Goal: Transaction & Acquisition: Purchase product/service

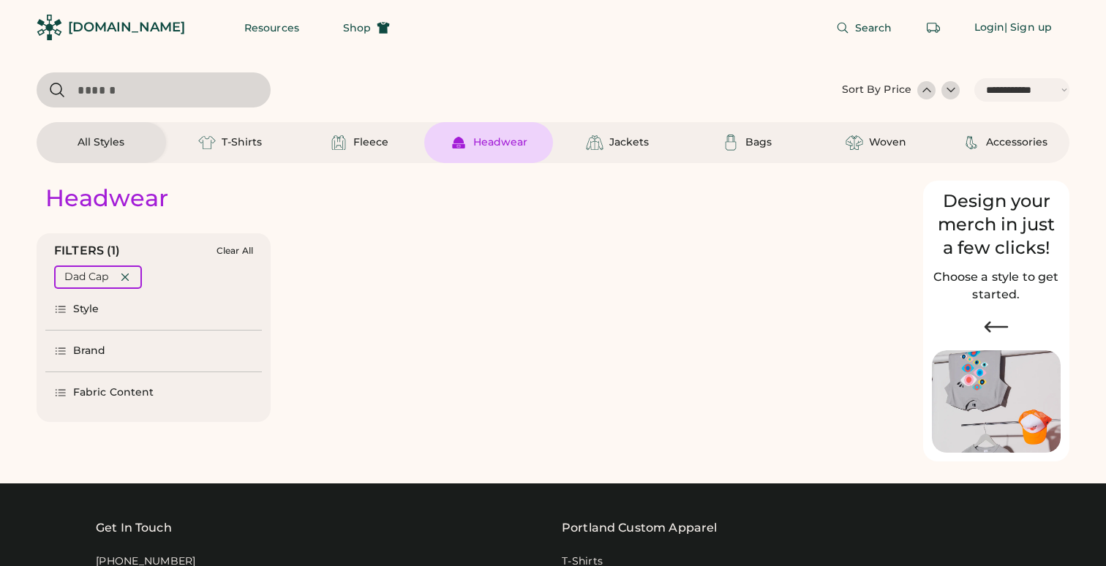
select select "*****"
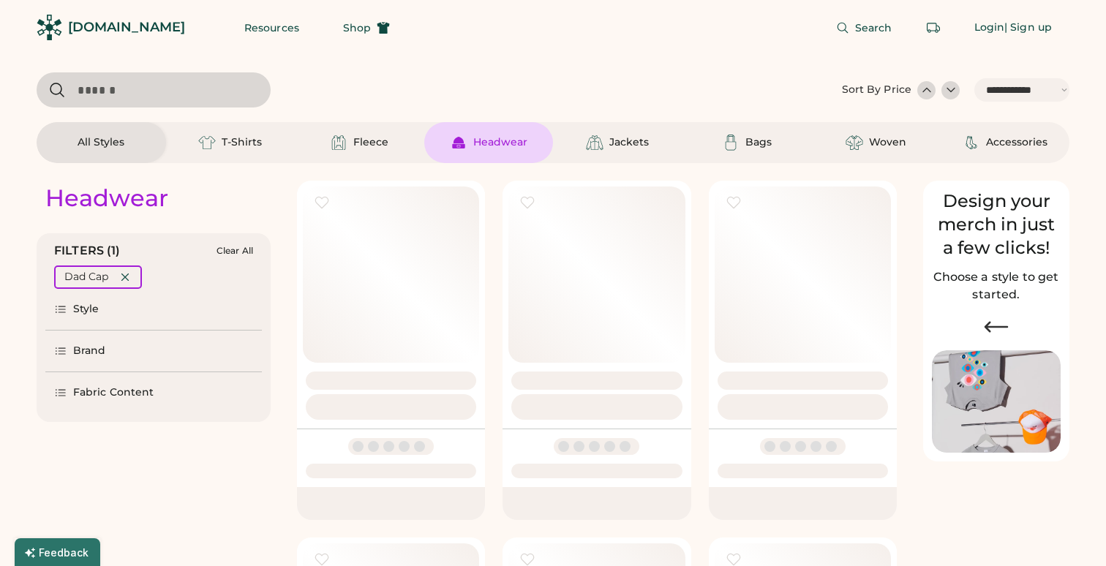
select select "*"
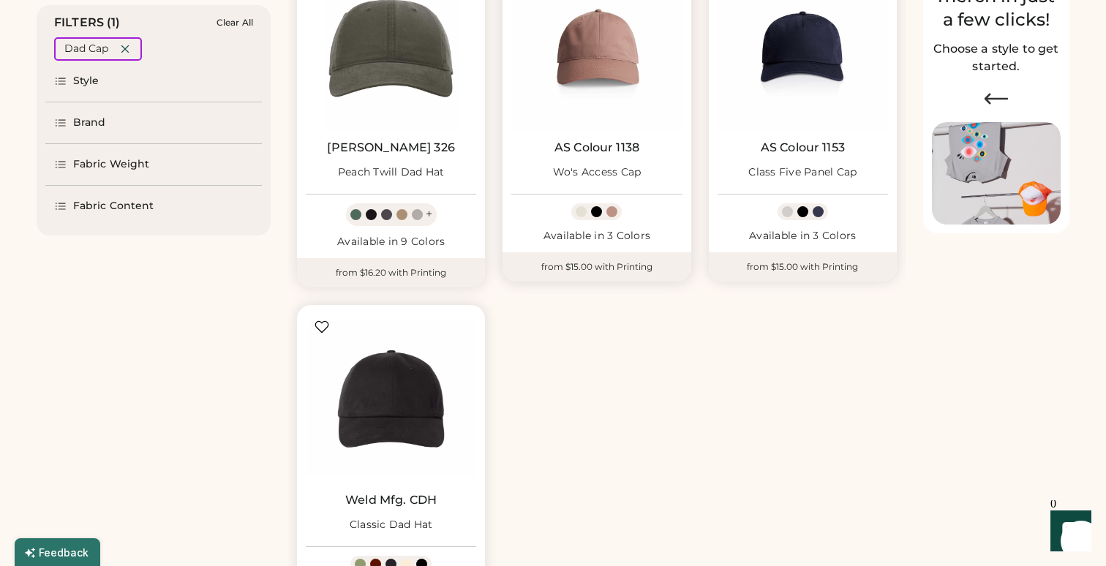
select select "*****"
select select "*"
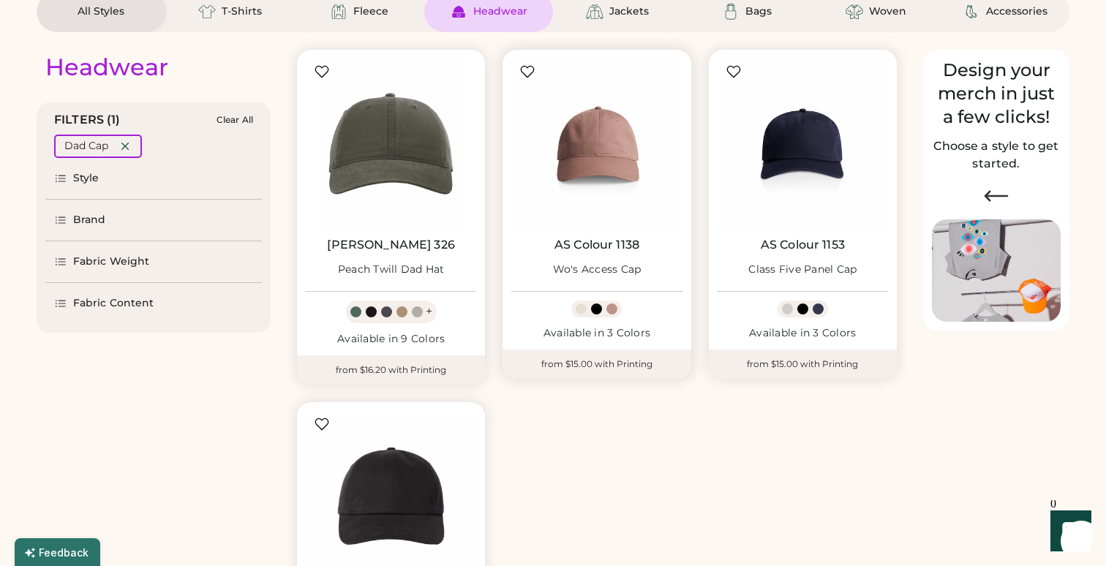
scroll to position [133, 0]
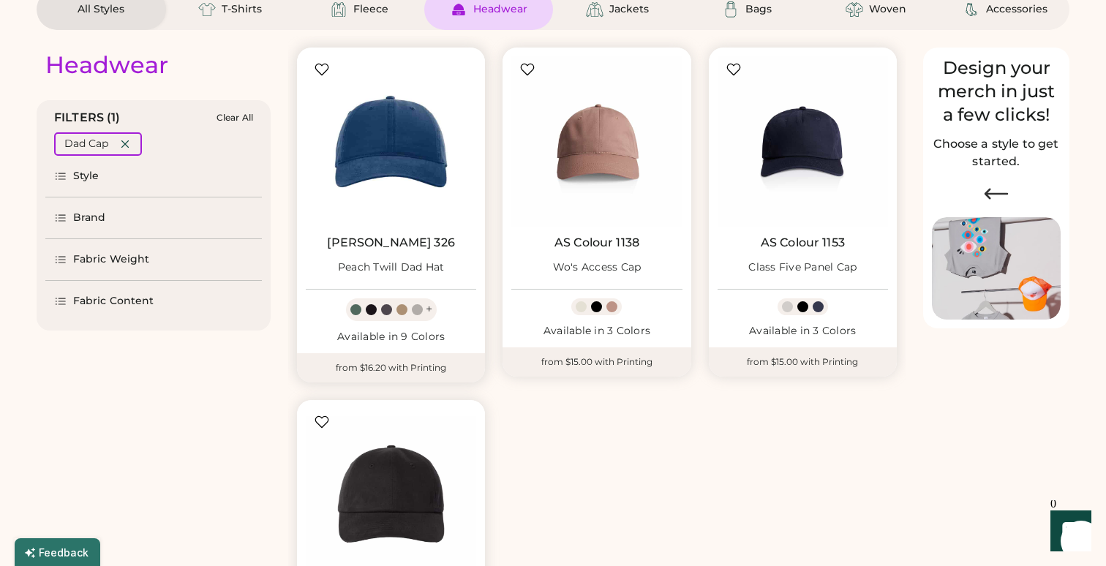
click at [403, 157] on img at bounding box center [391, 141] width 170 height 170
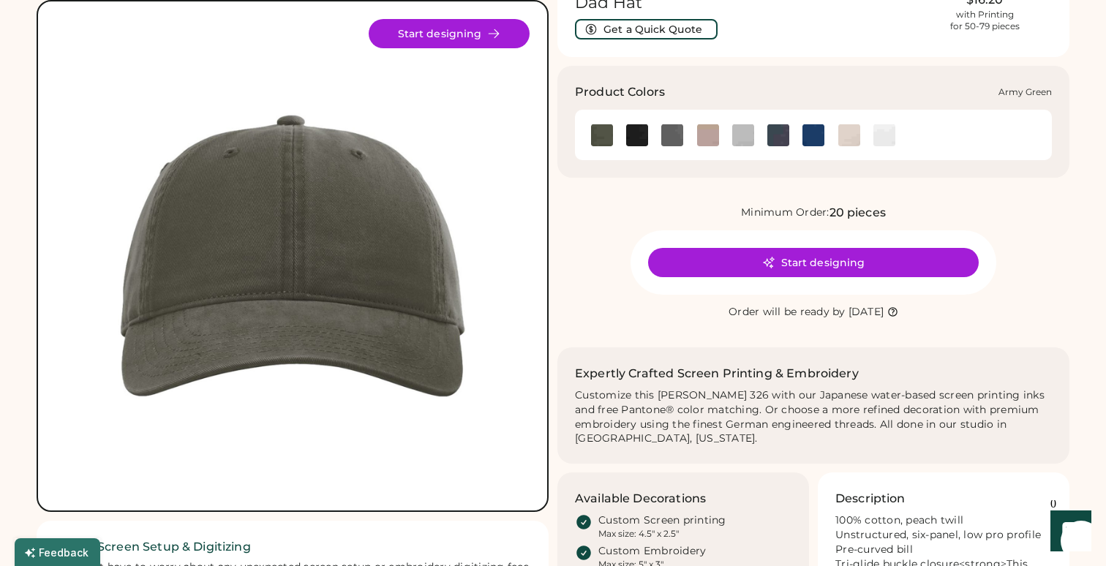
scroll to position [94, 0]
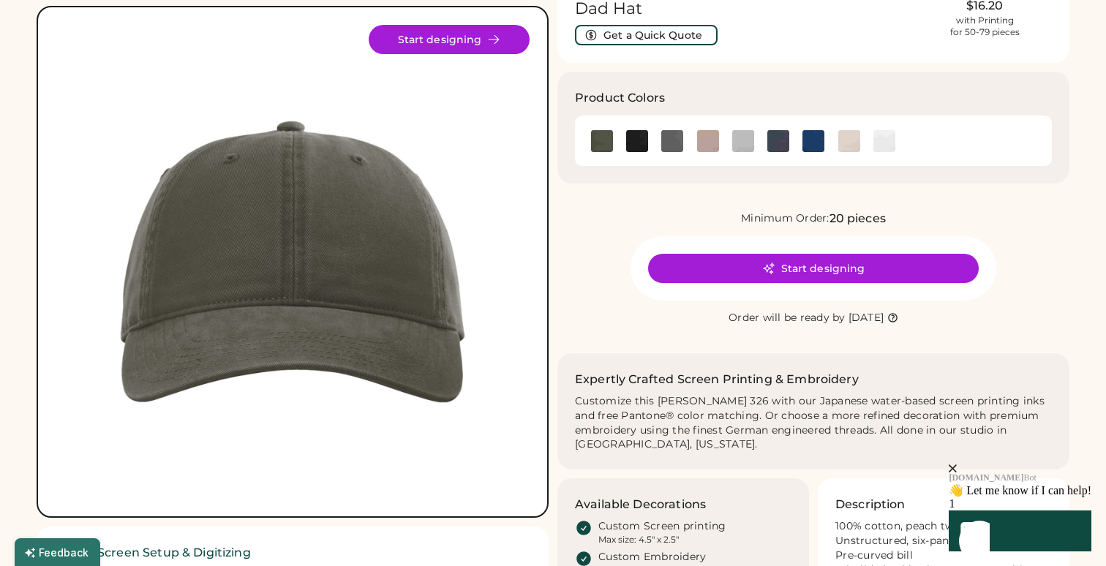
click at [848, 210] on div "20 pieces" at bounding box center [857, 219] width 56 height 18
click at [819, 133] on img at bounding box center [813, 141] width 22 height 22
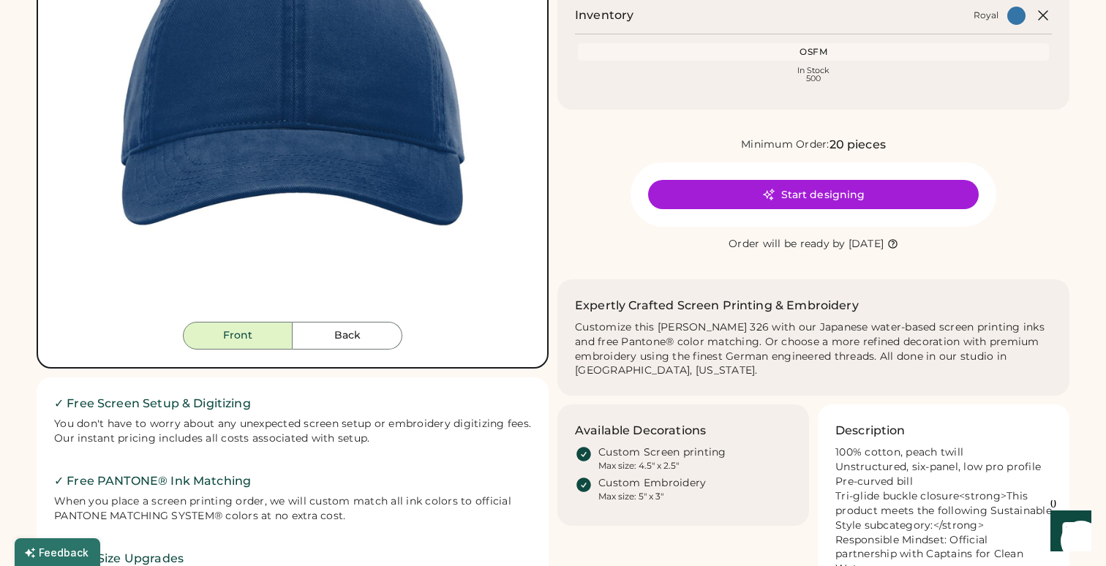
scroll to position [57, 0]
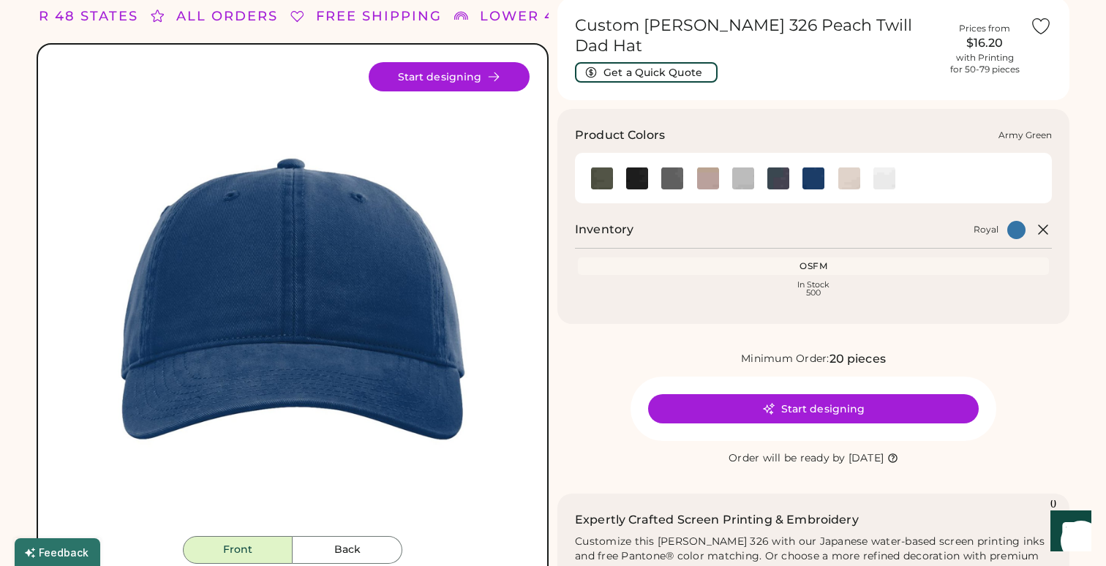
click at [604, 167] on img at bounding box center [602, 178] width 22 height 22
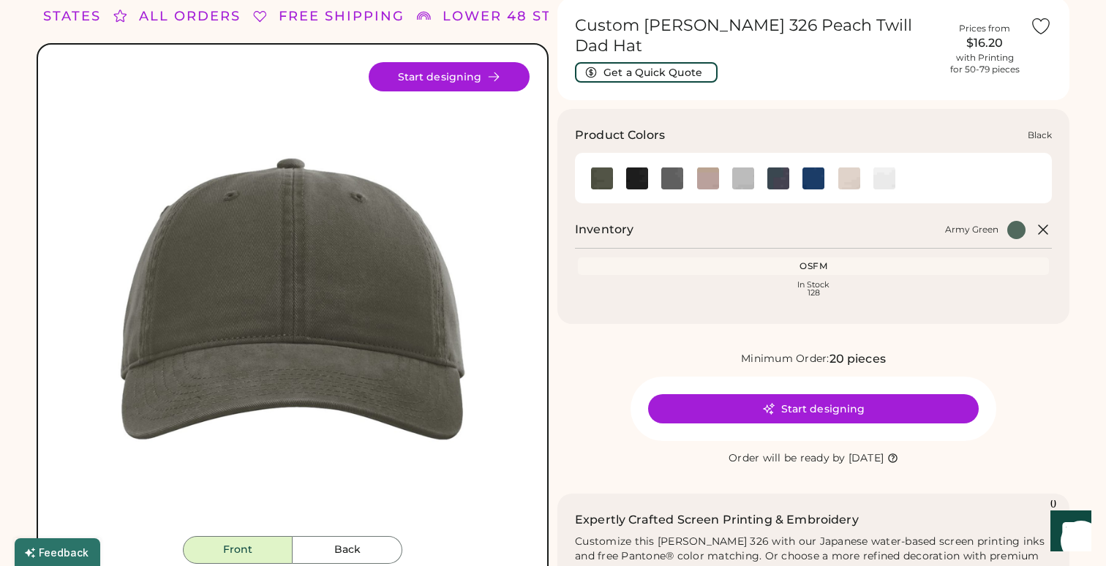
click at [637, 167] on img at bounding box center [637, 178] width 22 height 22
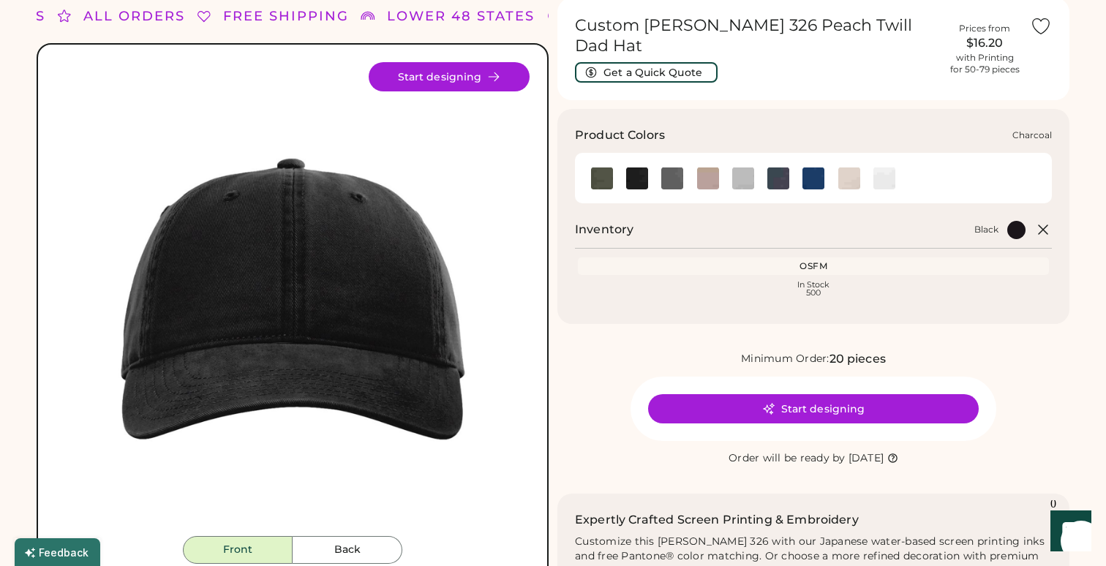
click at [663, 167] on img at bounding box center [672, 178] width 22 height 22
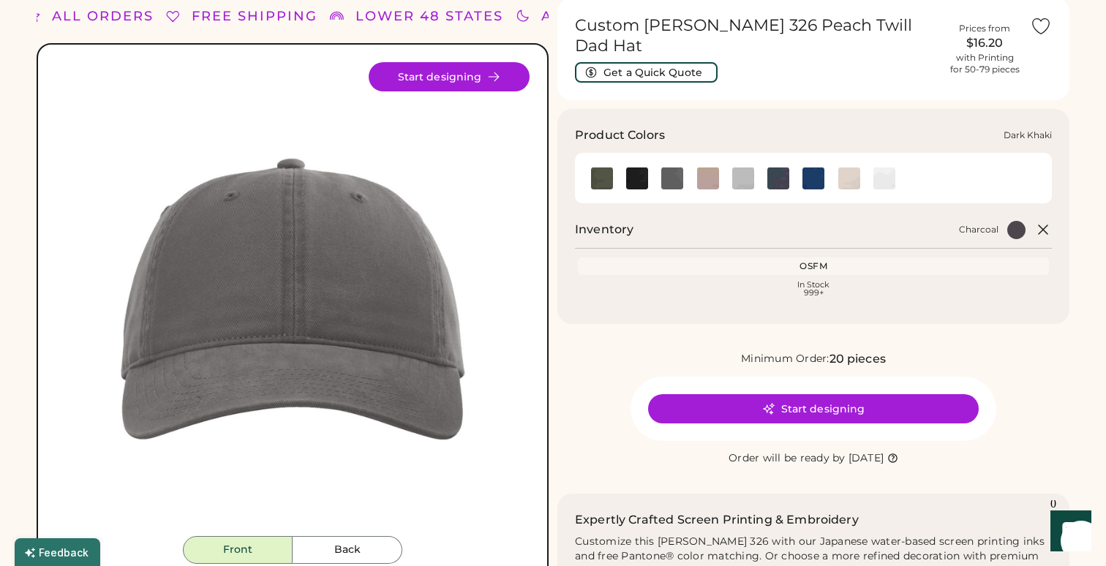
click at [706, 167] on img at bounding box center [708, 178] width 22 height 22
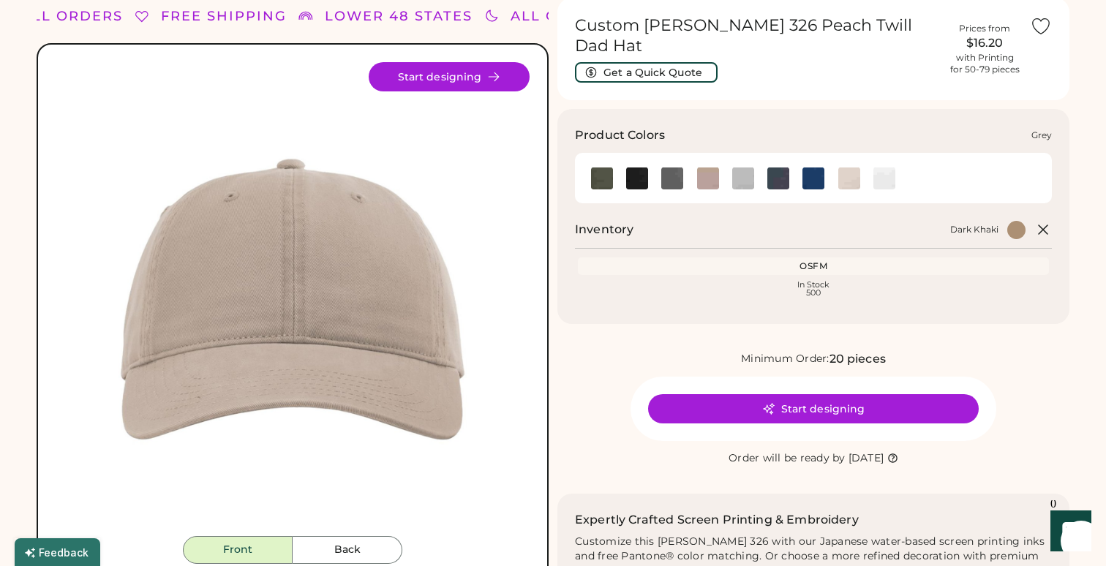
click at [750, 167] on img at bounding box center [743, 178] width 22 height 22
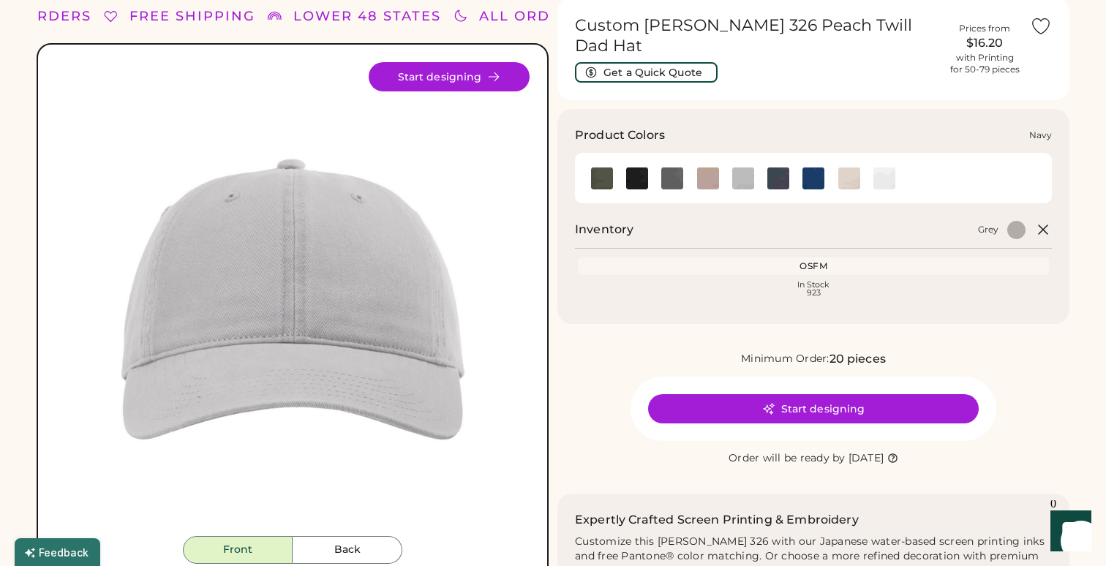
click at [779, 167] on img at bounding box center [778, 178] width 22 height 22
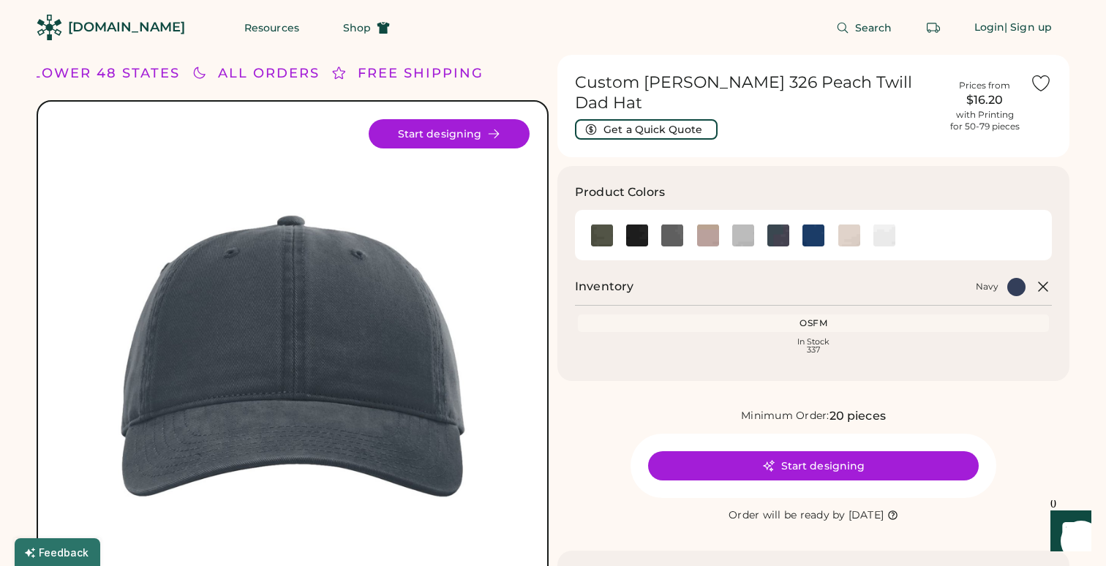
click at [94, 25] on div "[DOMAIN_NAME]" at bounding box center [126, 27] width 117 height 18
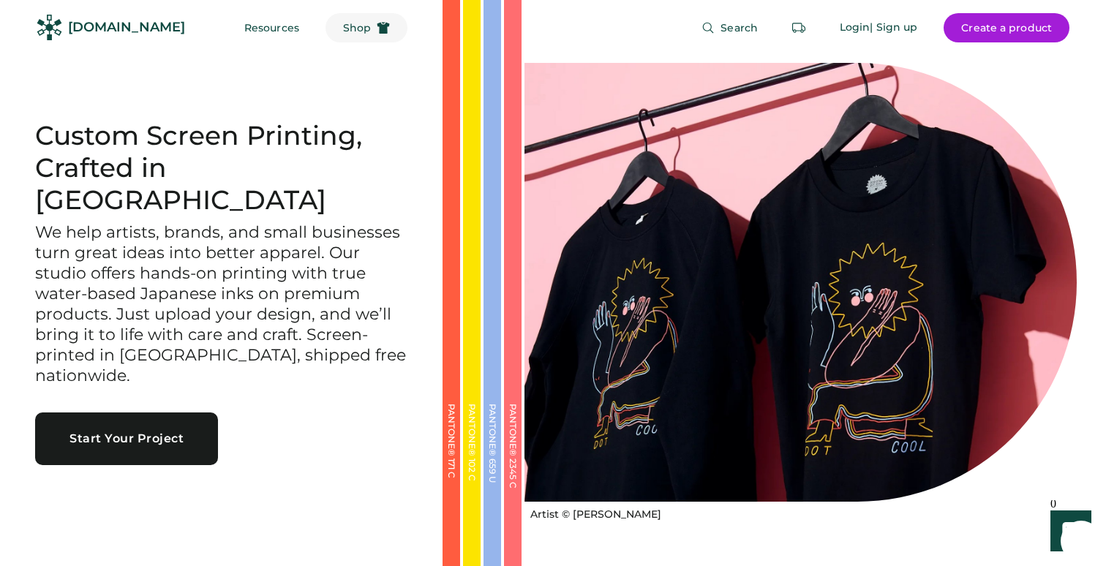
click at [343, 27] on span "Shop" at bounding box center [357, 28] width 28 height 10
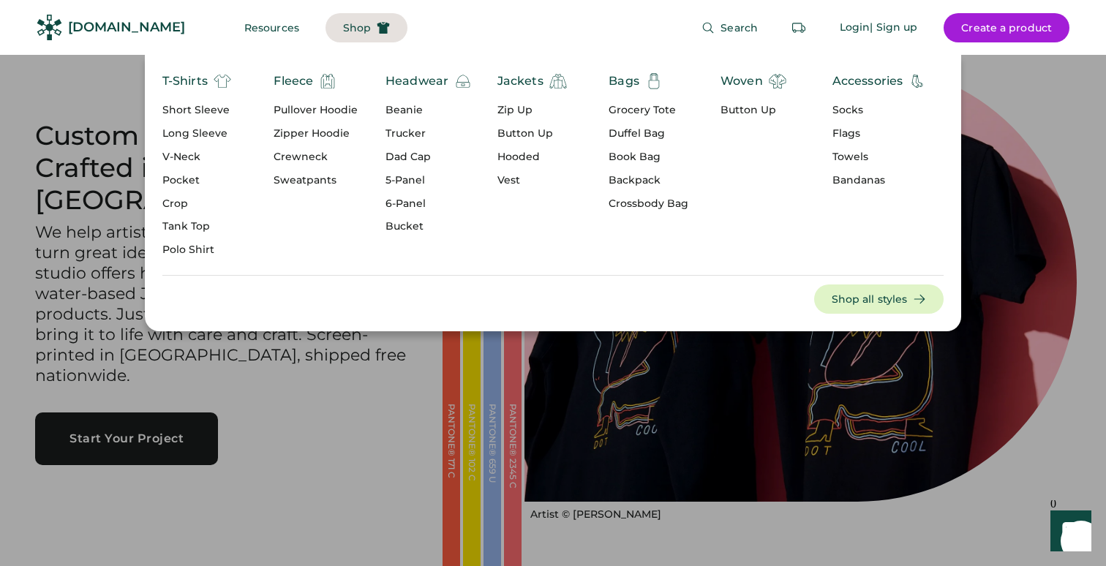
click at [404, 157] on div "Dad Cap" at bounding box center [428, 157] width 86 height 15
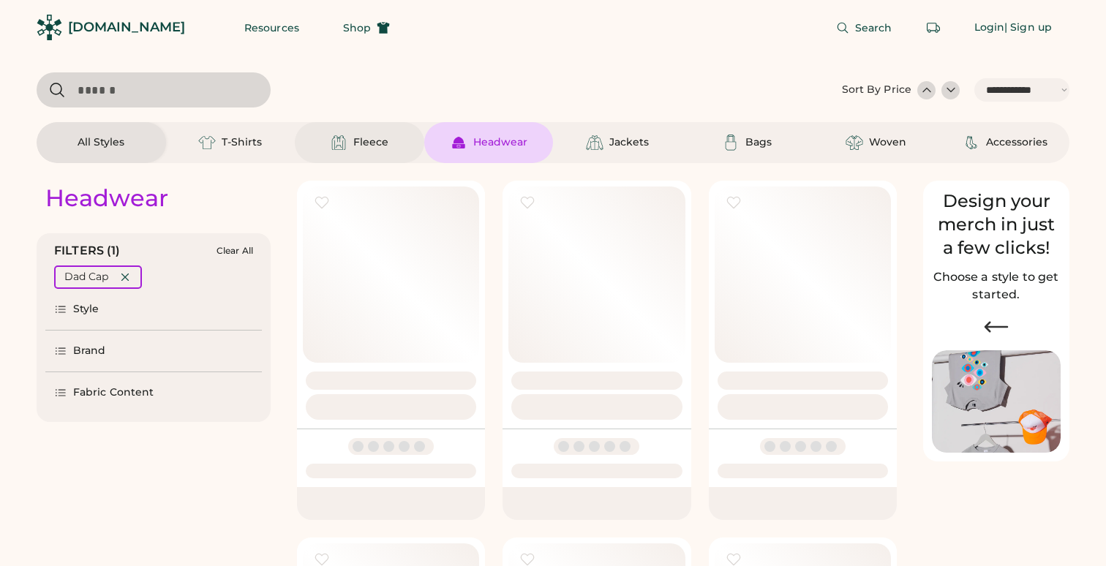
select select "*****"
select select "*"
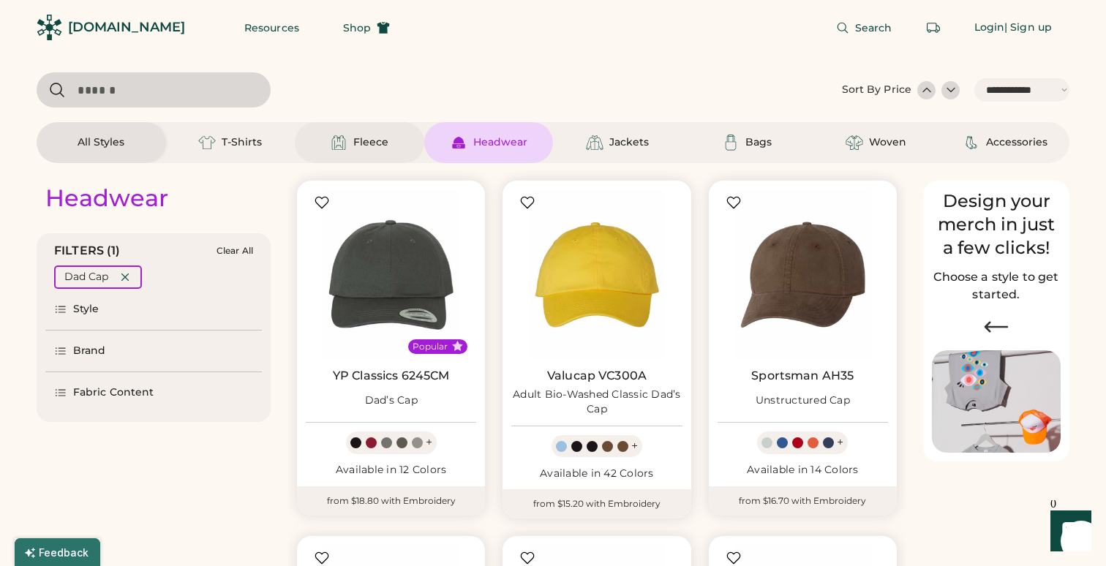
scroll to position [102, 0]
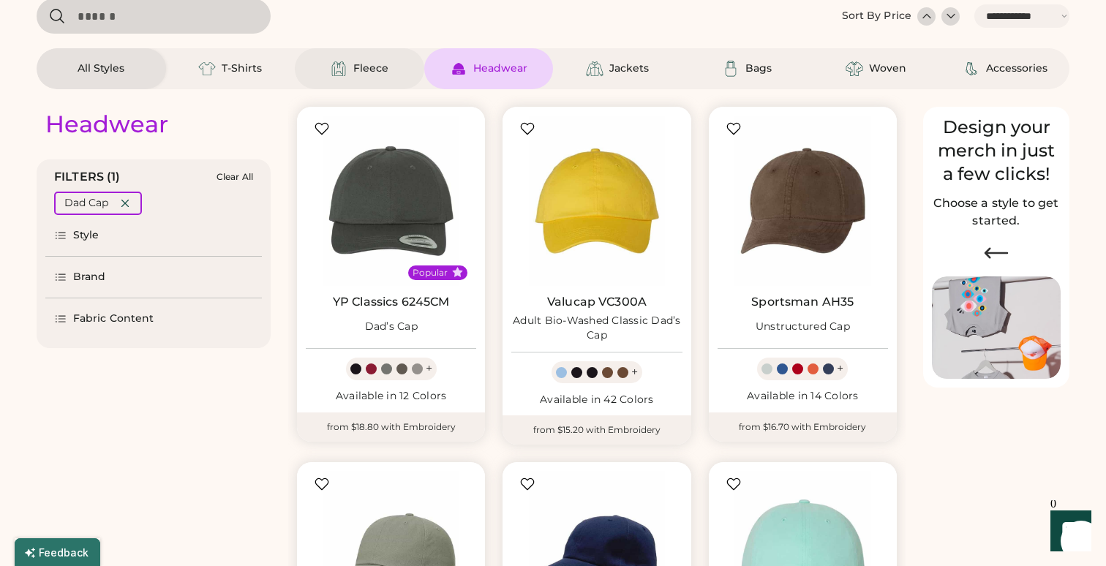
select select "*****"
select select "*"
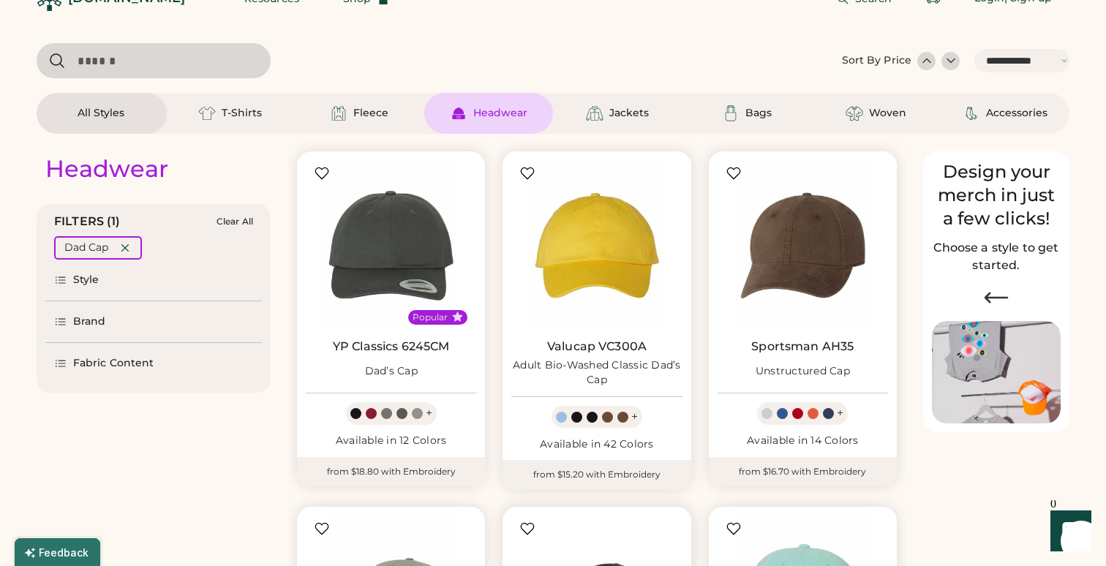
scroll to position [0, 0]
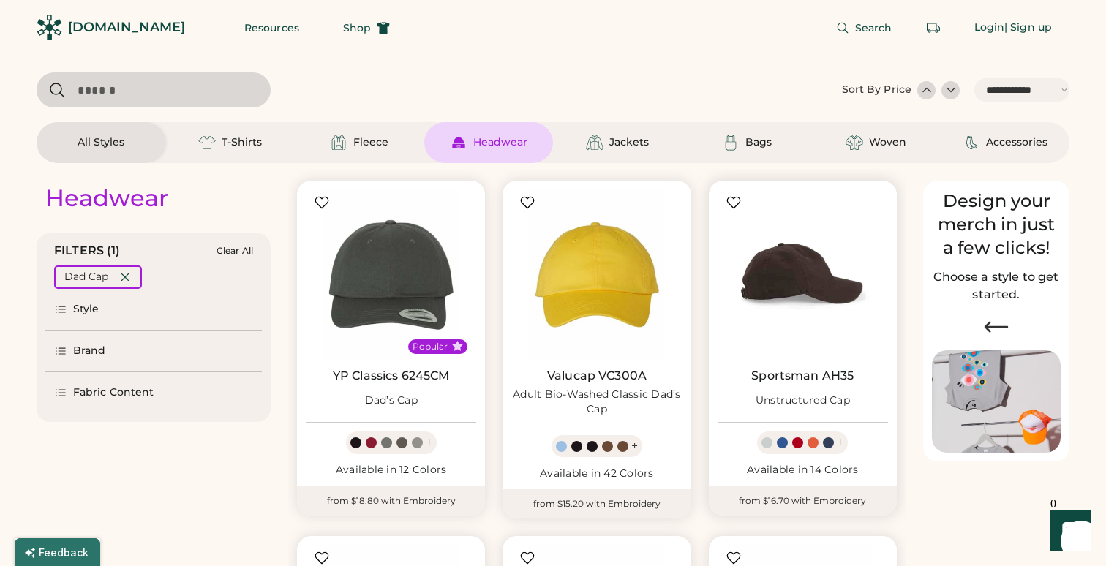
click at [813, 267] on img at bounding box center [802, 274] width 170 height 170
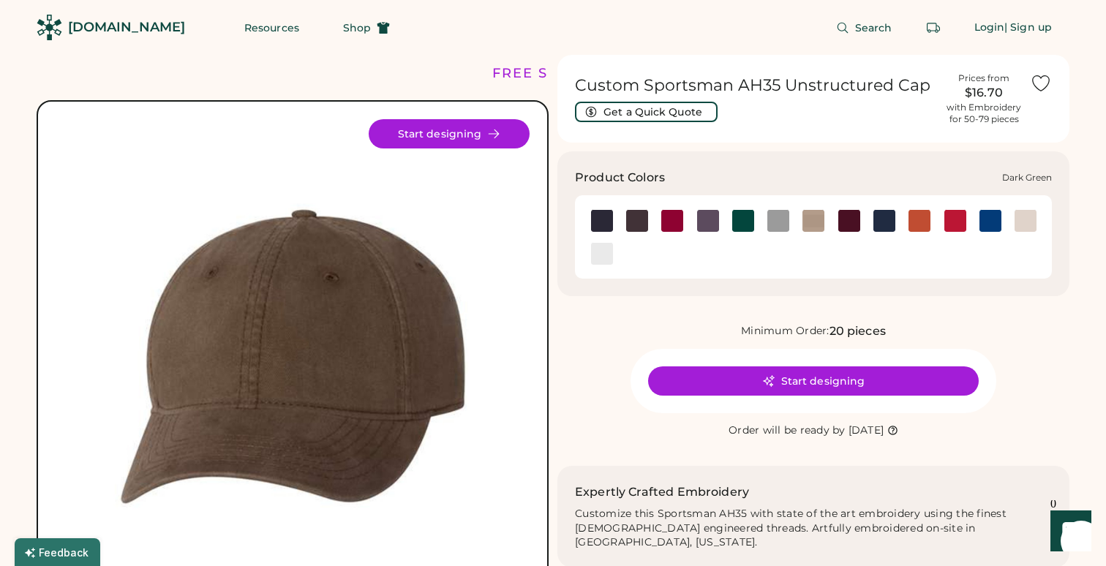
click at [749, 216] on img at bounding box center [743, 221] width 22 height 22
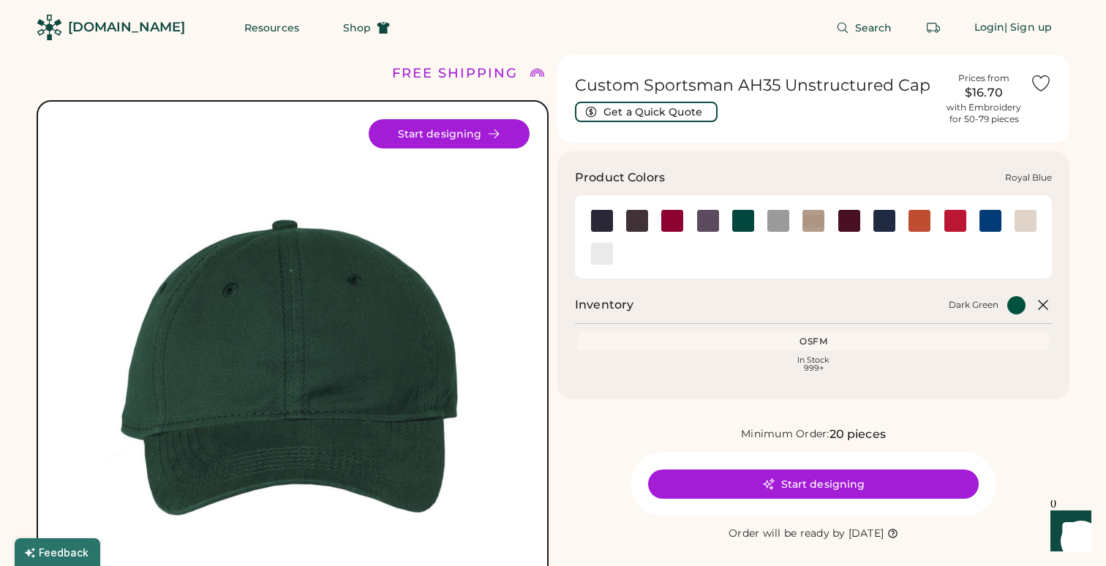
click at [991, 216] on img at bounding box center [990, 221] width 22 height 22
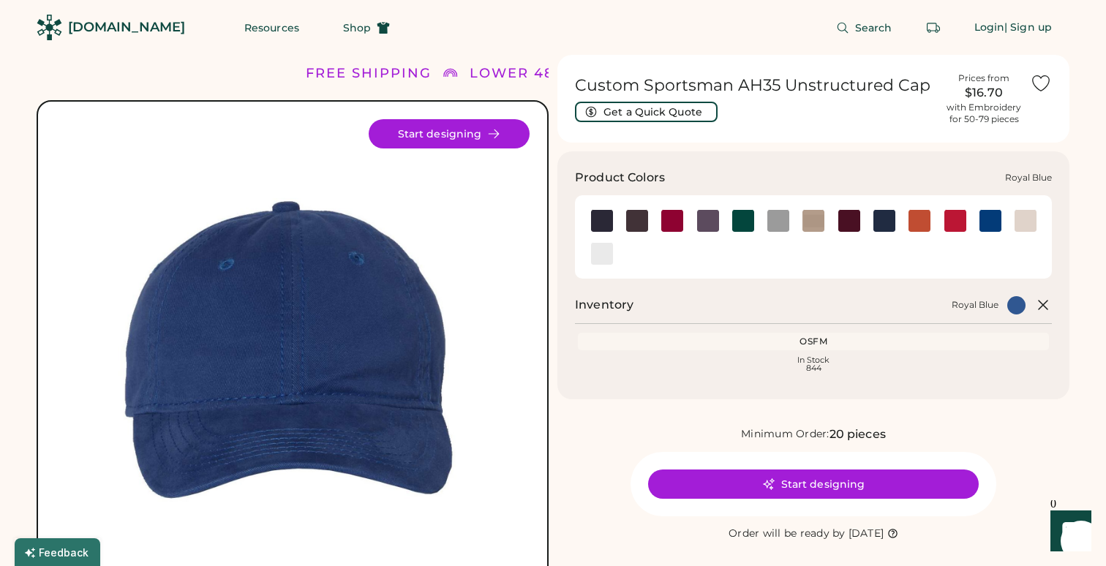
click at [987, 223] on img at bounding box center [990, 221] width 22 height 22
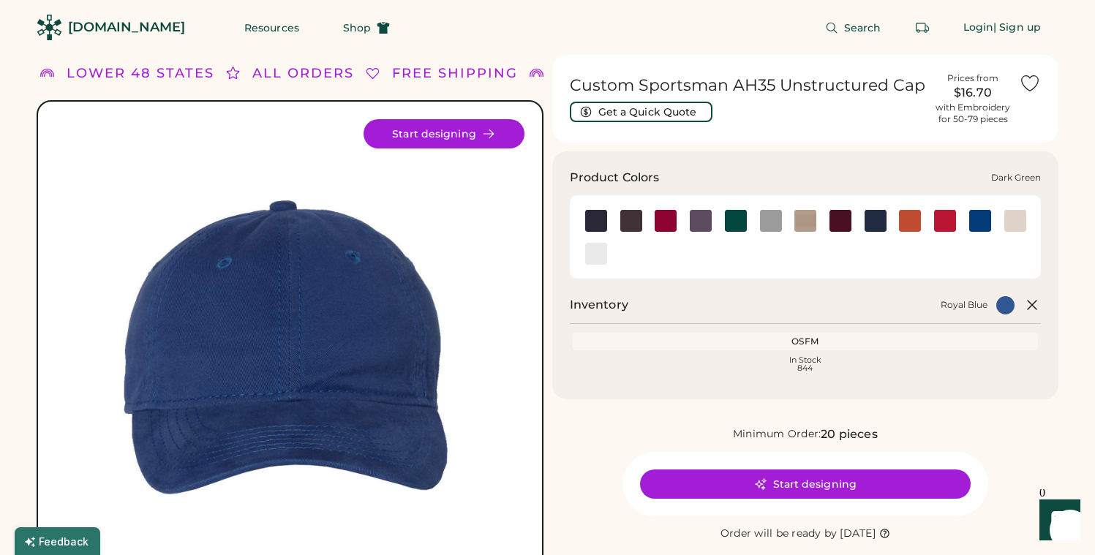
click at [734, 224] on img at bounding box center [736, 221] width 22 height 22
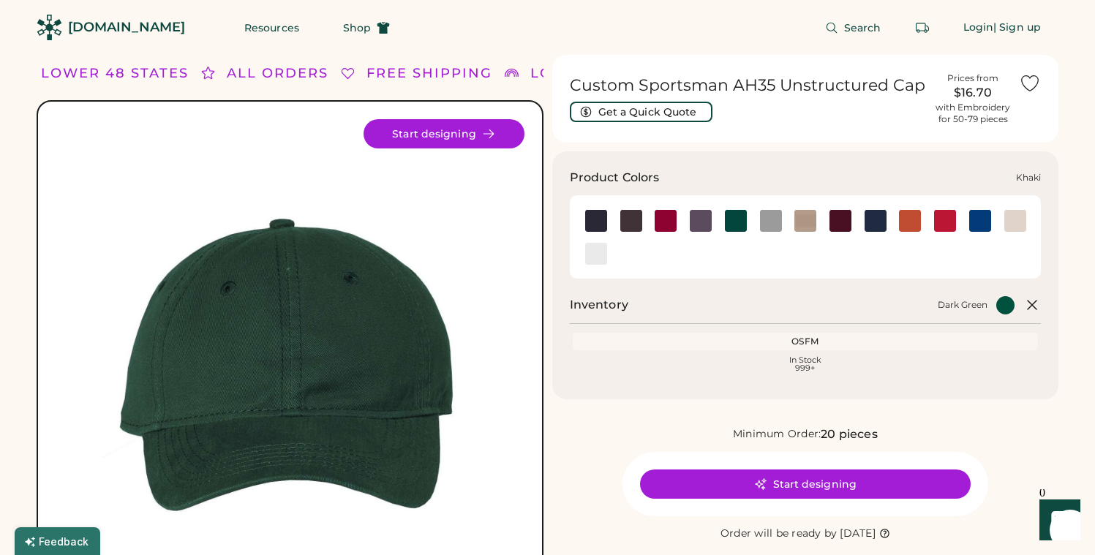
click at [810, 230] on img at bounding box center [805, 221] width 22 height 22
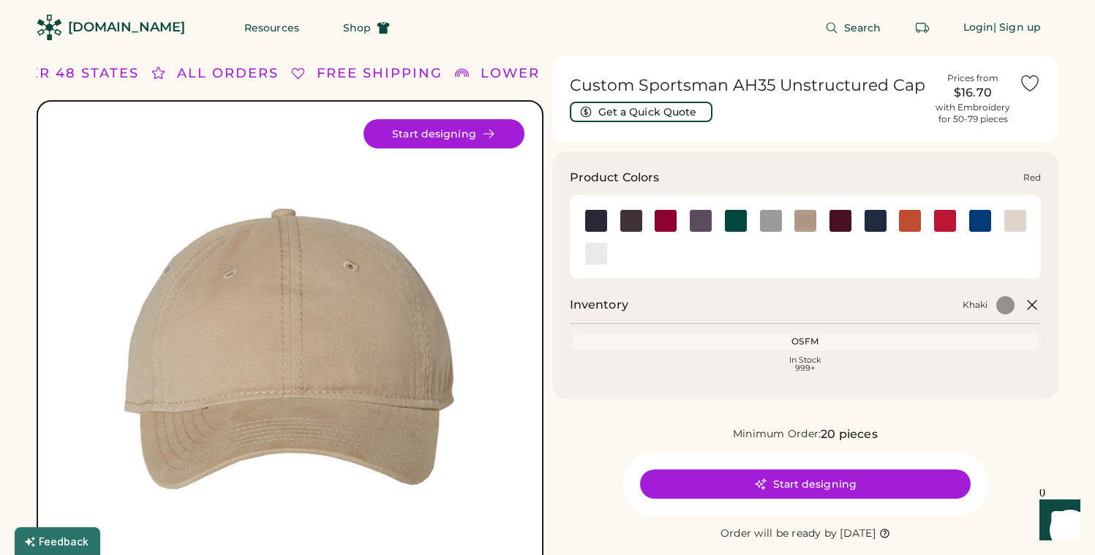
click at [942, 224] on img at bounding box center [945, 221] width 22 height 22
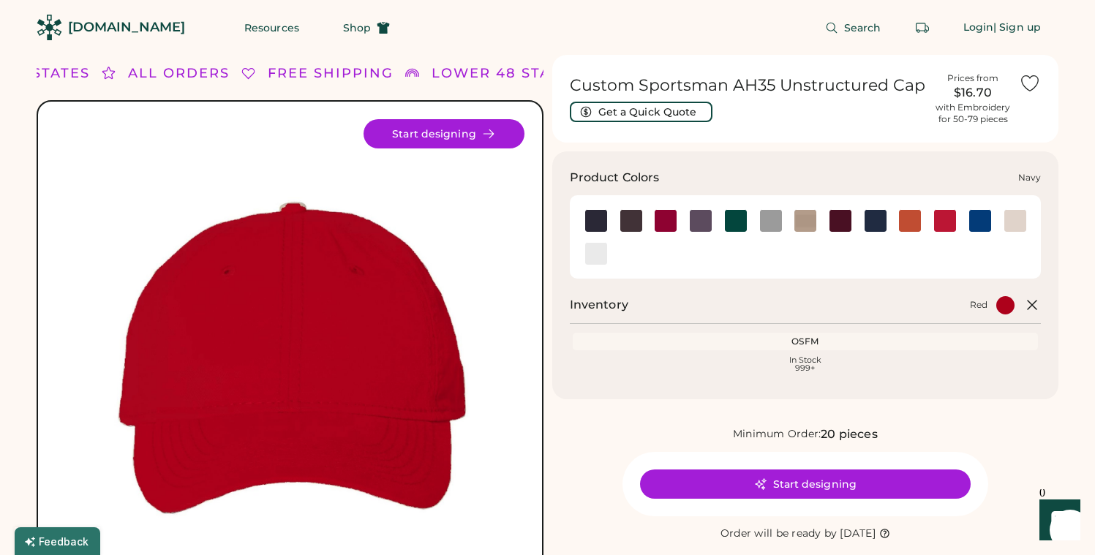
click at [872, 222] on img at bounding box center [875, 221] width 22 height 22
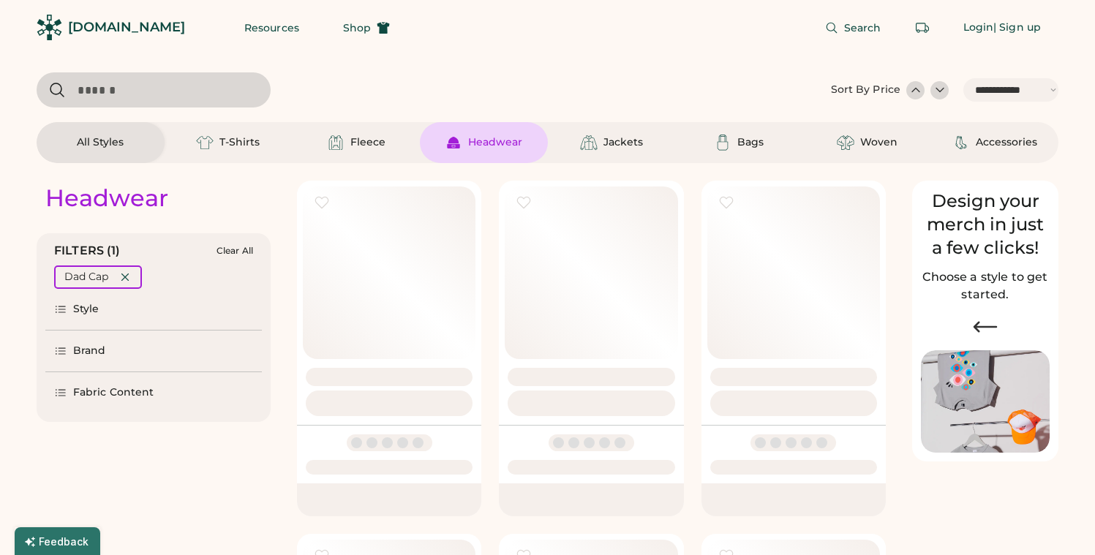
select select "*****"
select select "*"
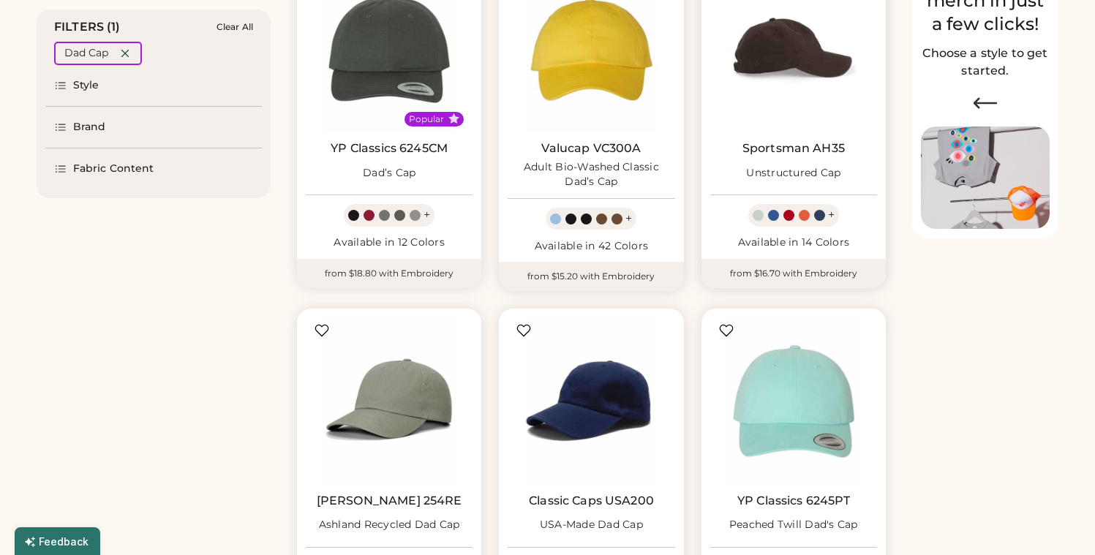
select select "*****"
select select "*"
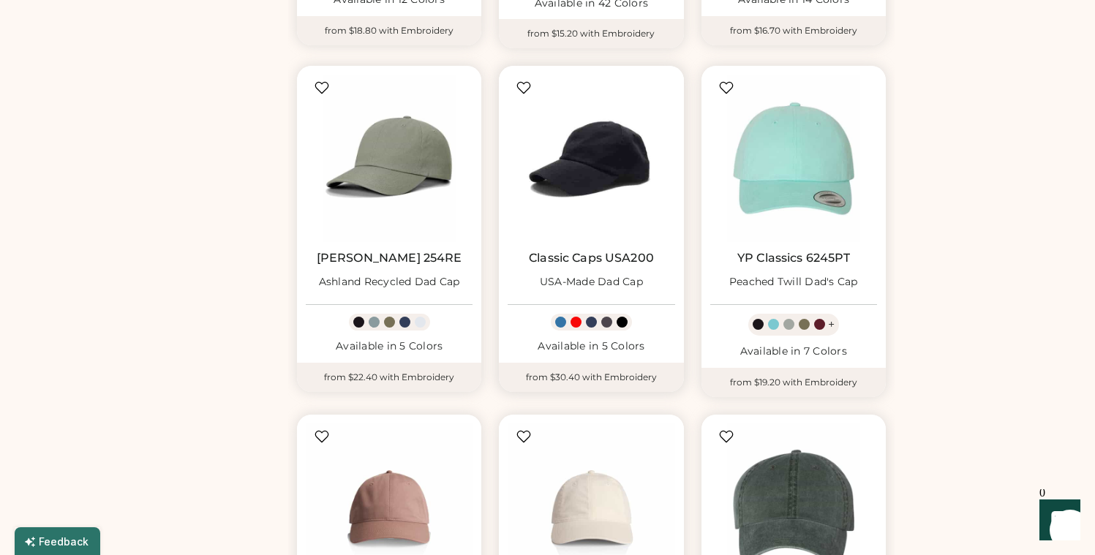
scroll to position [558, 0]
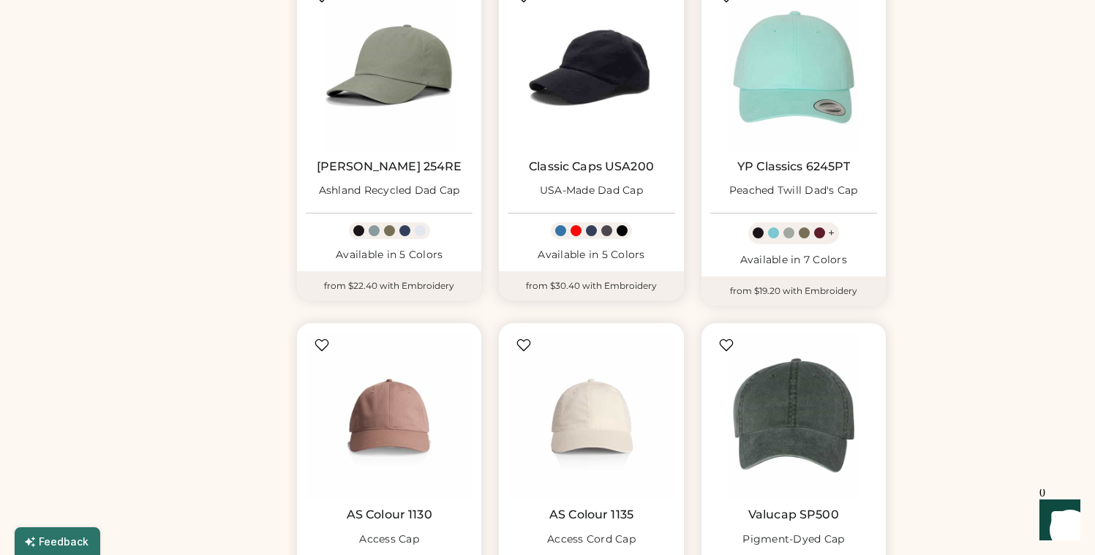
click at [592, 87] on img at bounding box center [591, 66] width 167 height 167
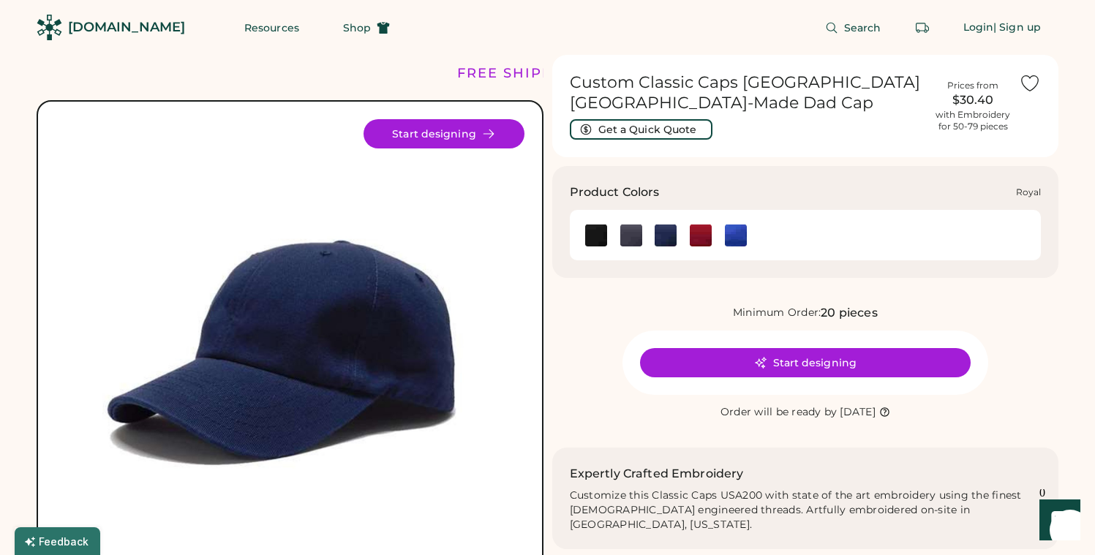
click at [730, 233] on img at bounding box center [736, 236] width 22 height 22
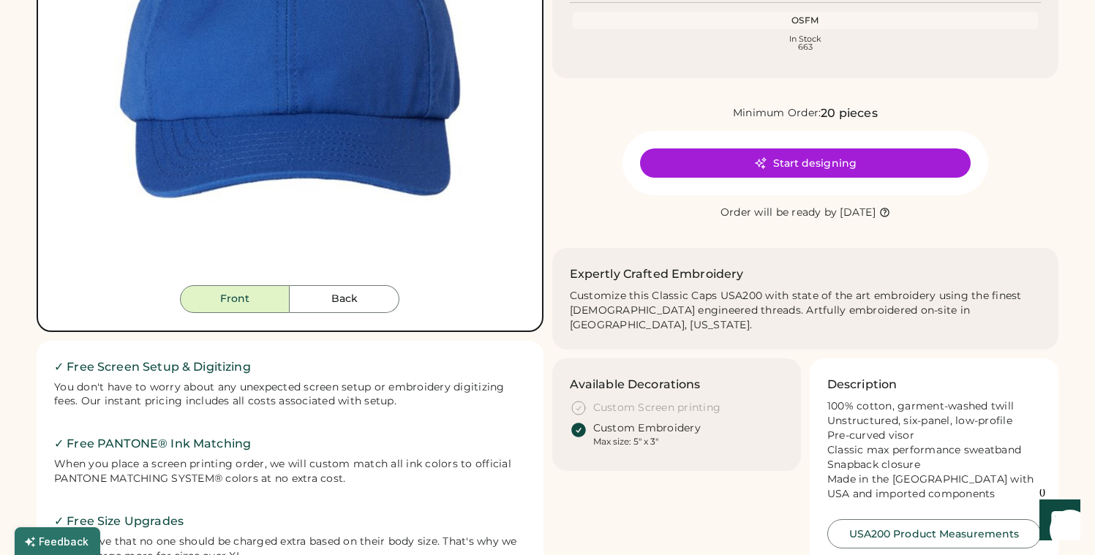
scroll to position [388, 0]
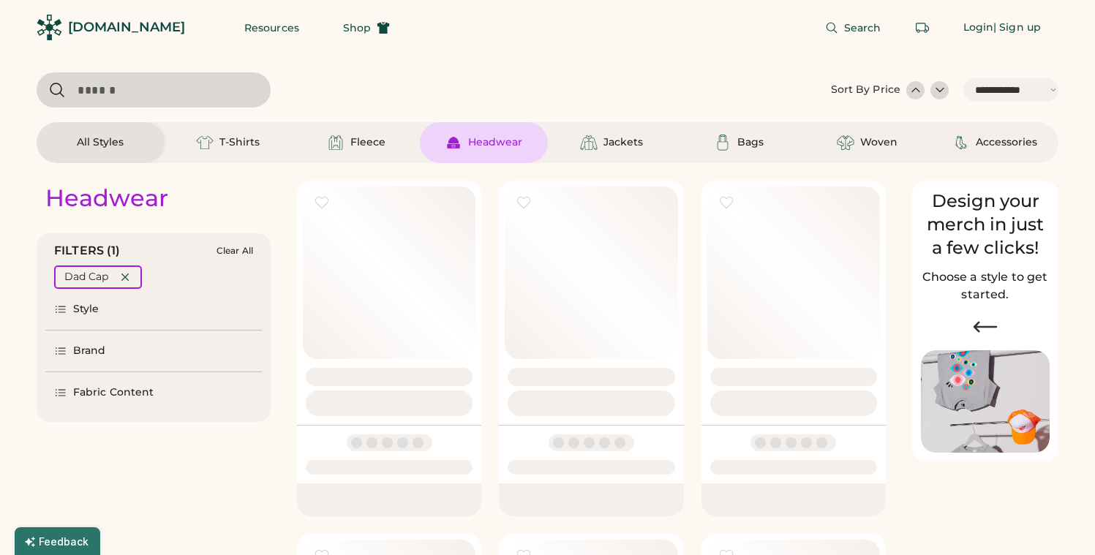
select select "*****"
select select "*"
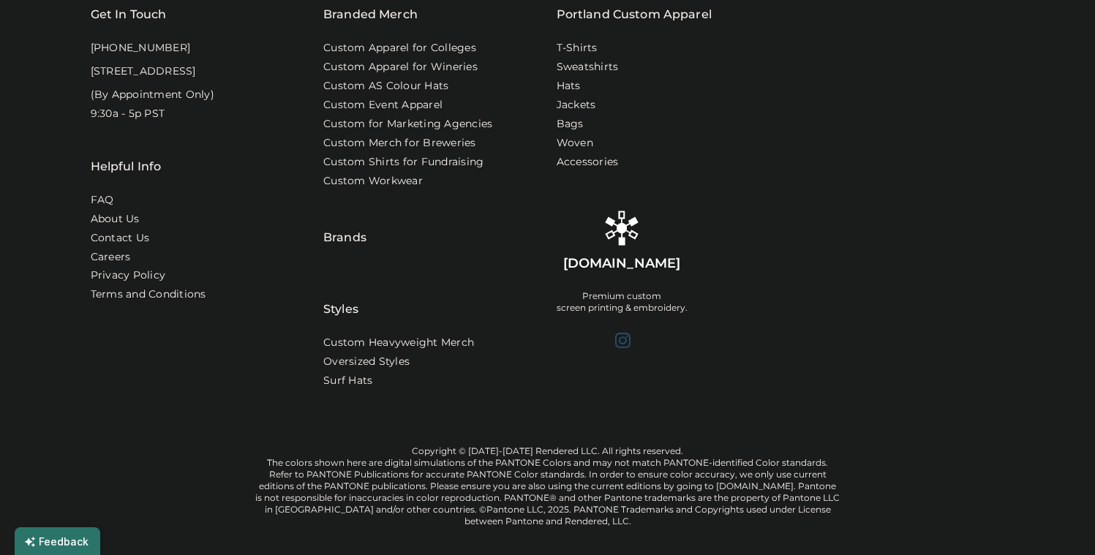
scroll to position [1652, 0]
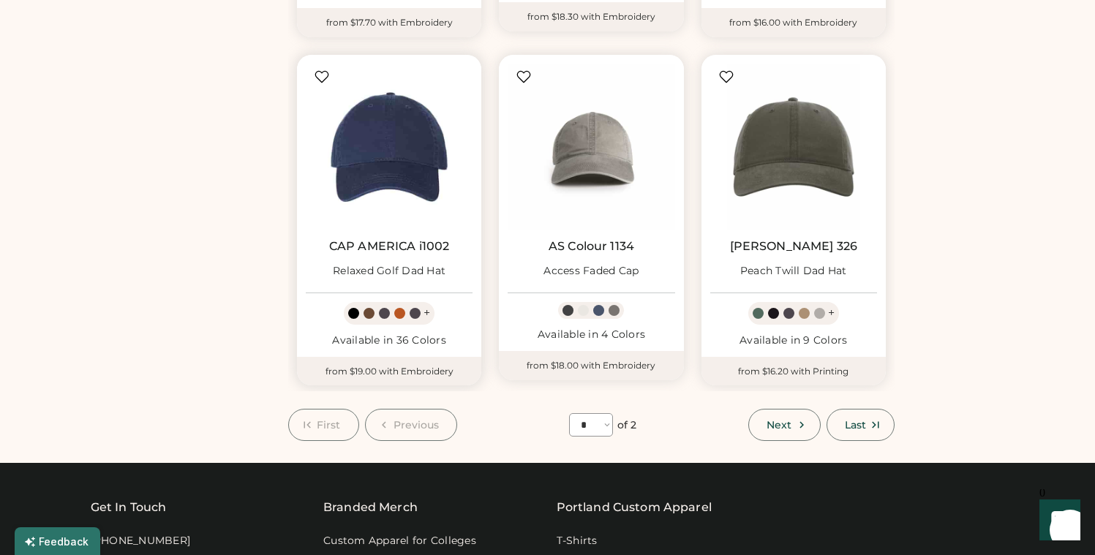
scroll to position [1195, 0]
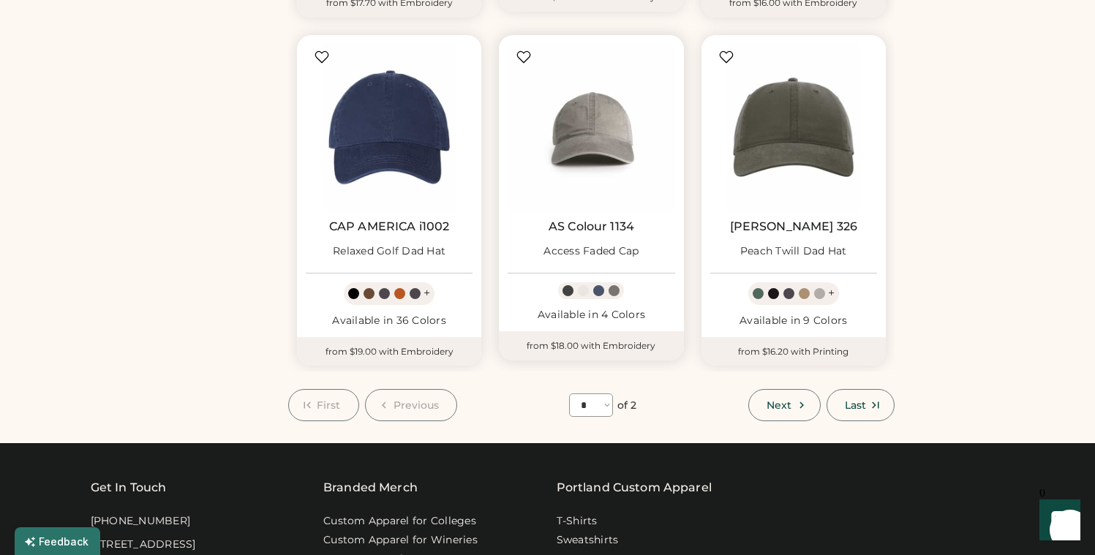
click at [598, 288] on div at bounding box center [598, 290] width 11 height 11
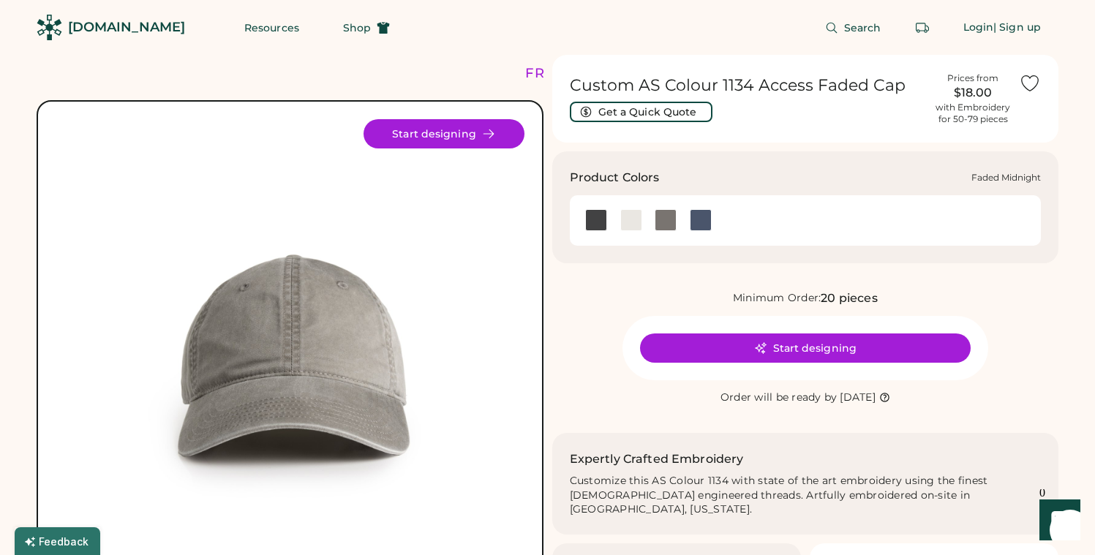
click at [704, 227] on div at bounding box center [701, 220] width 22 height 22
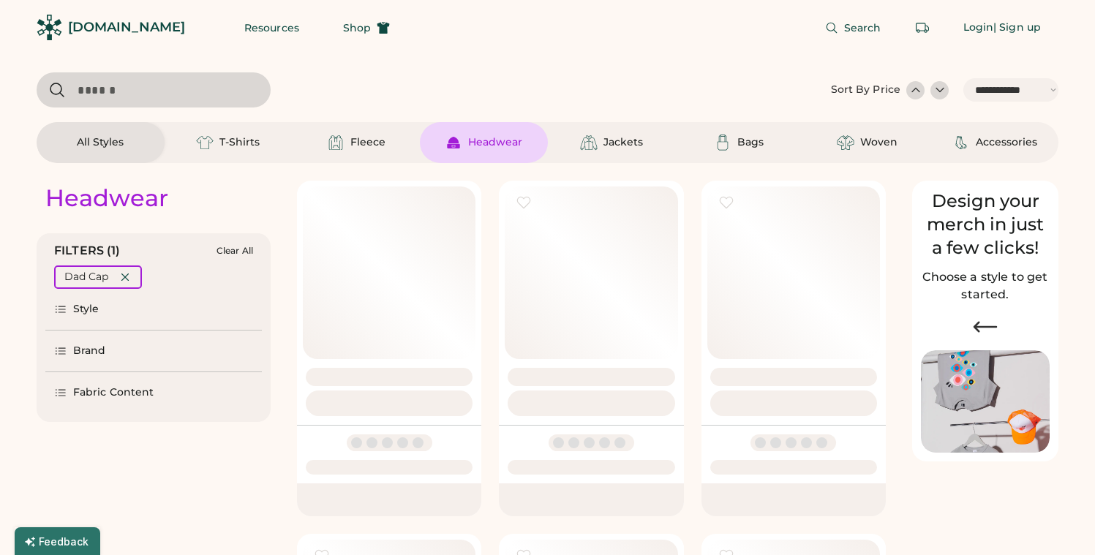
select select "*****"
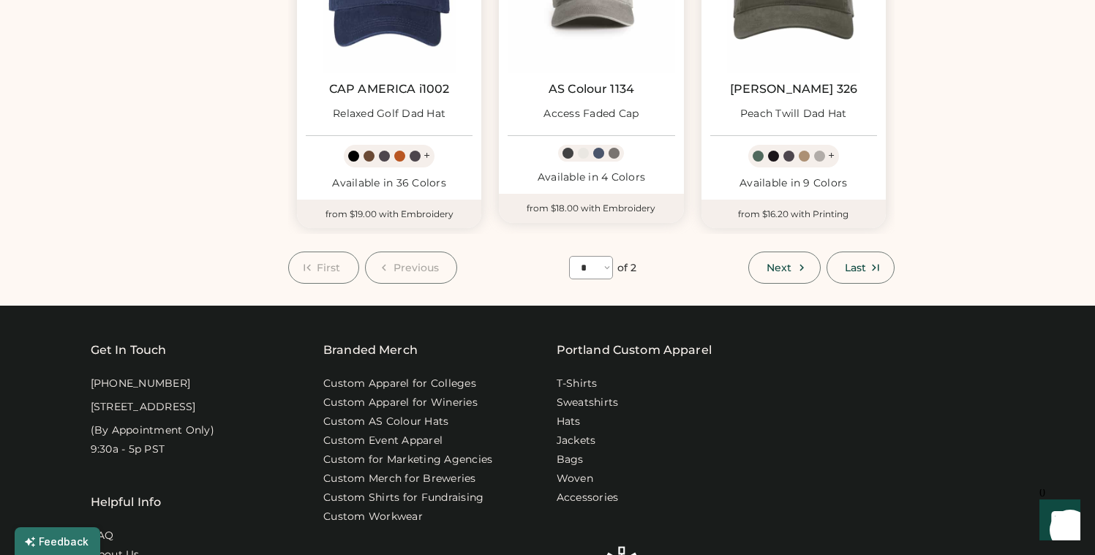
scroll to position [1336, 0]
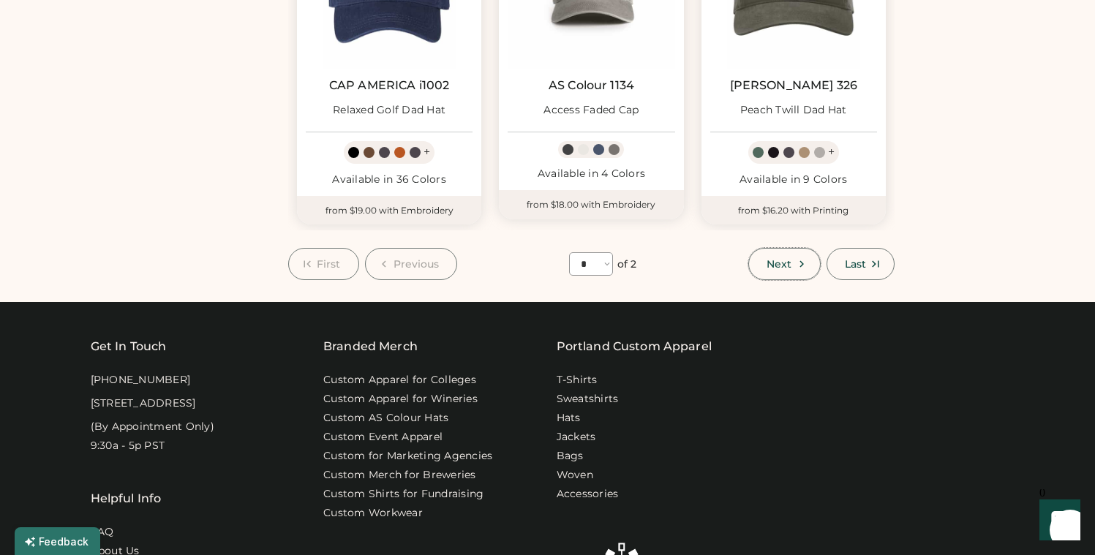
click at [783, 271] on button "Next" at bounding box center [784, 264] width 72 height 32
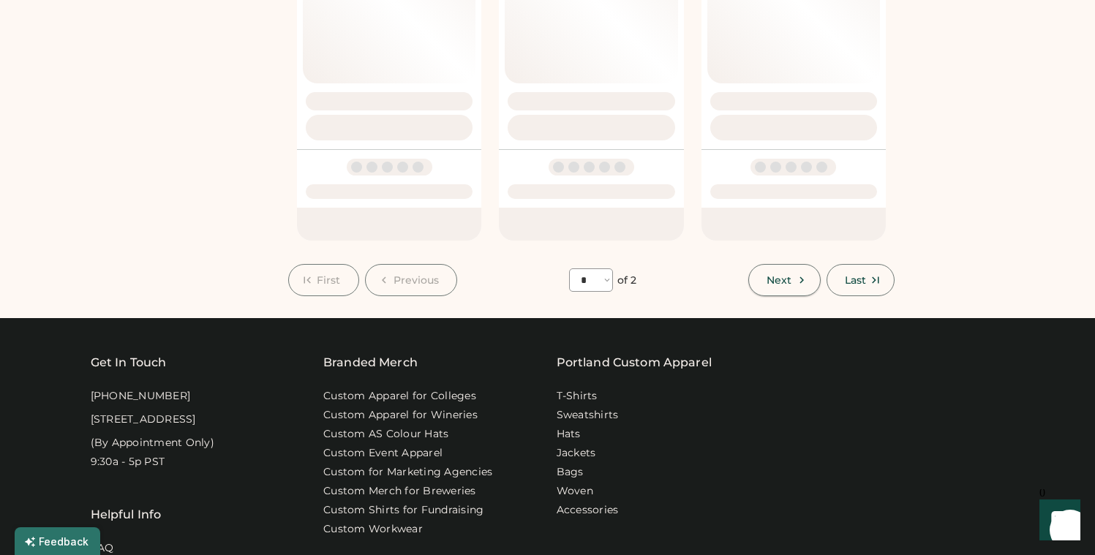
select select "*"
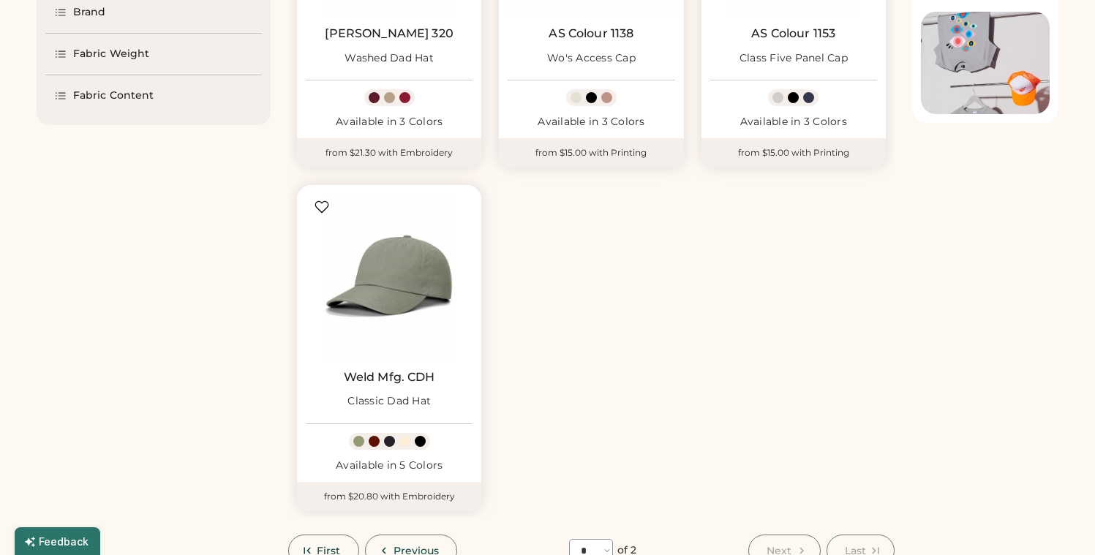
scroll to position [64, 0]
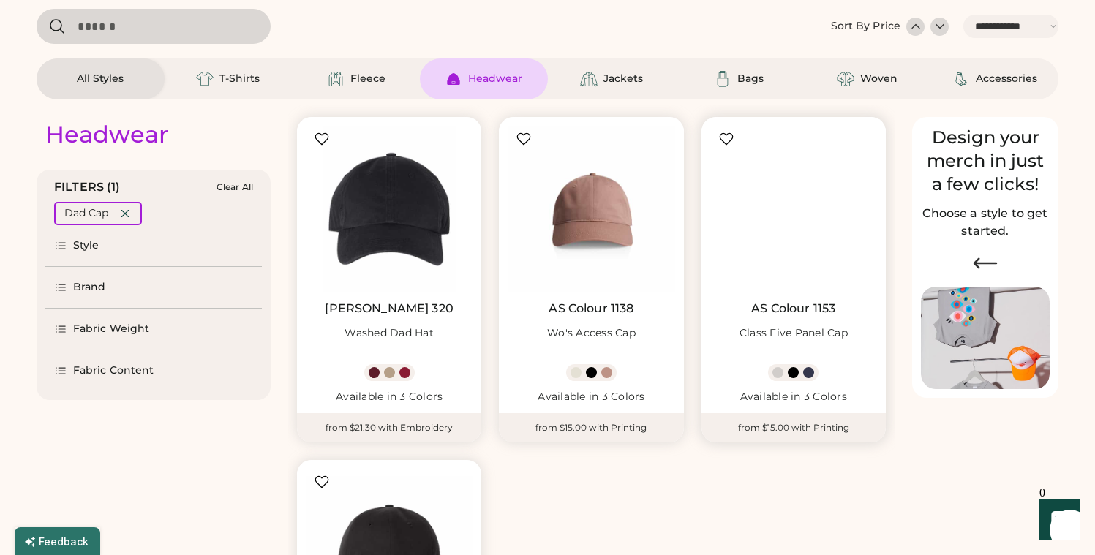
click at [798, 284] on img at bounding box center [793, 209] width 167 height 167
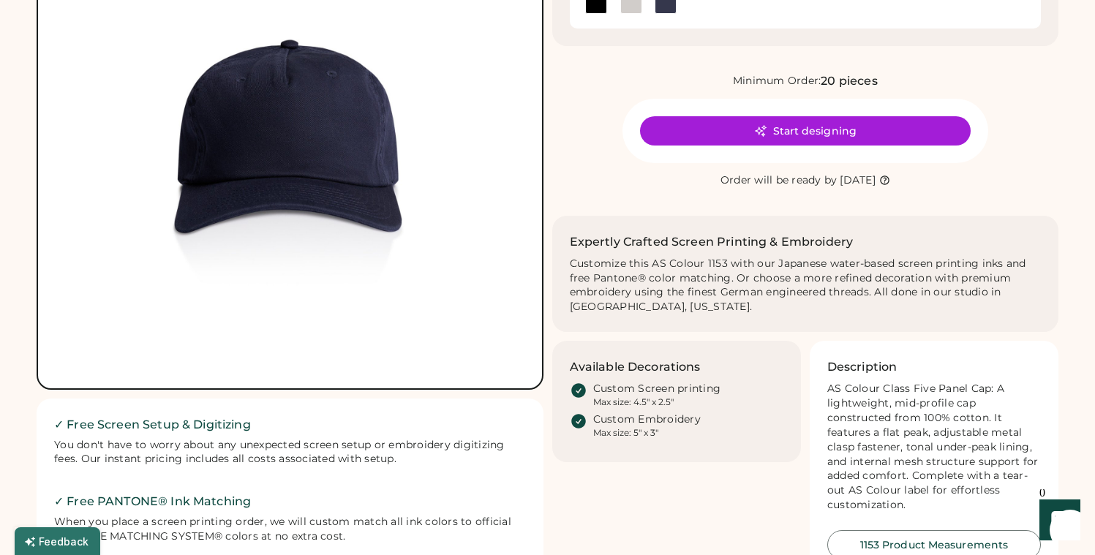
scroll to position [219, 0]
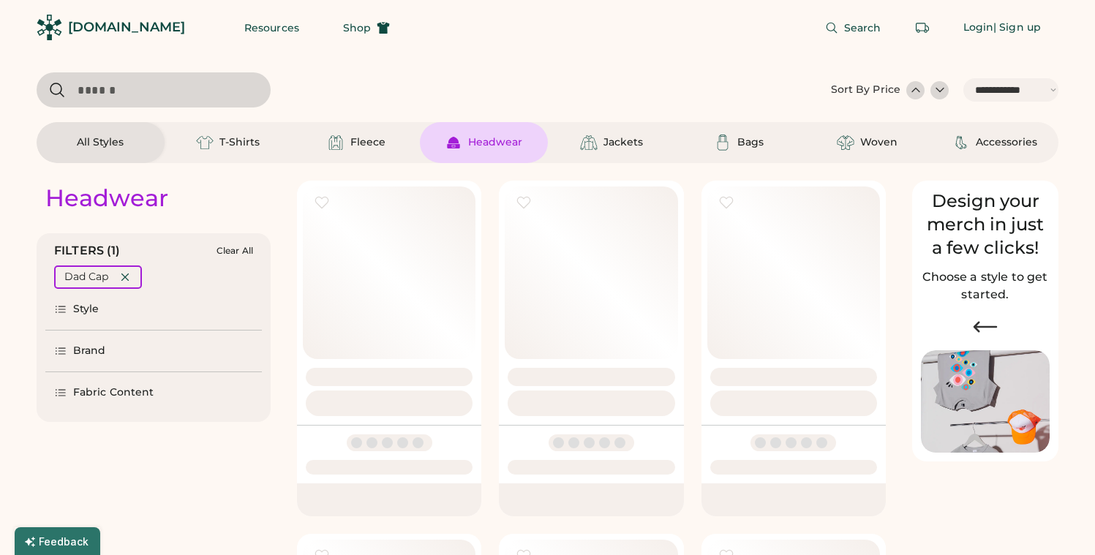
select select "*****"
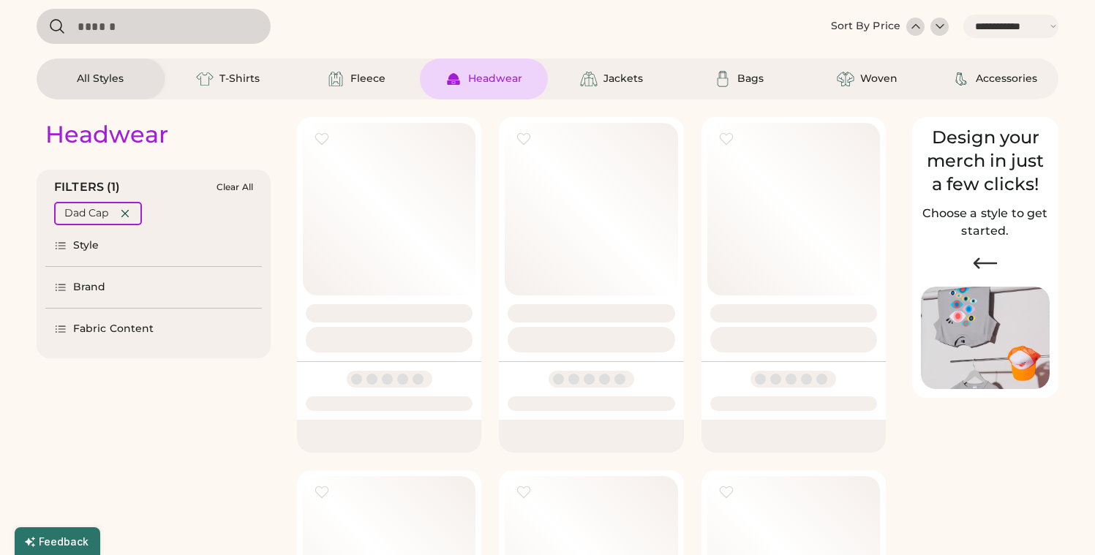
select select "*"
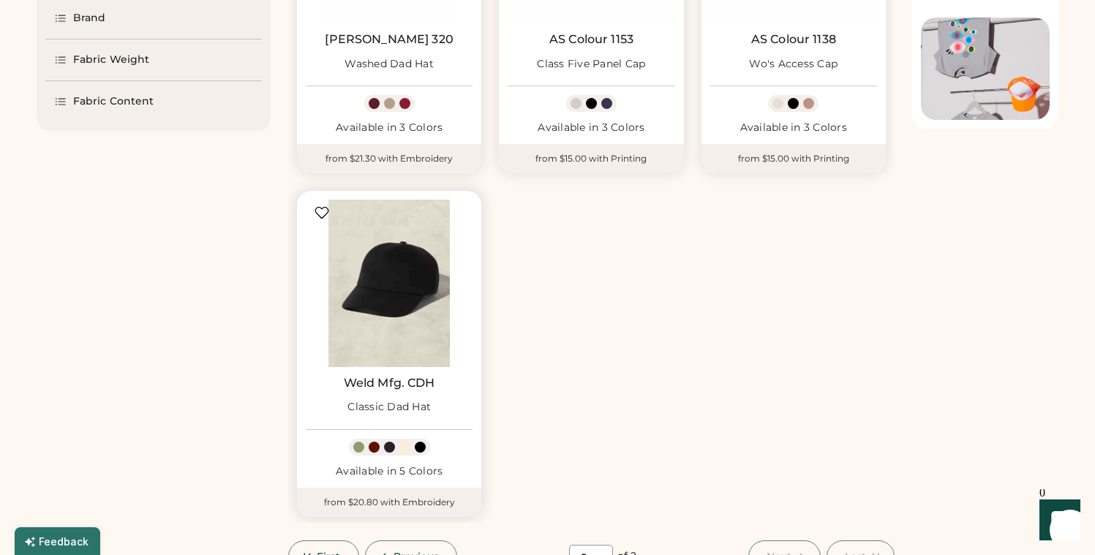
scroll to position [331, 0]
click at [367, 307] on img at bounding box center [389, 284] width 167 height 167
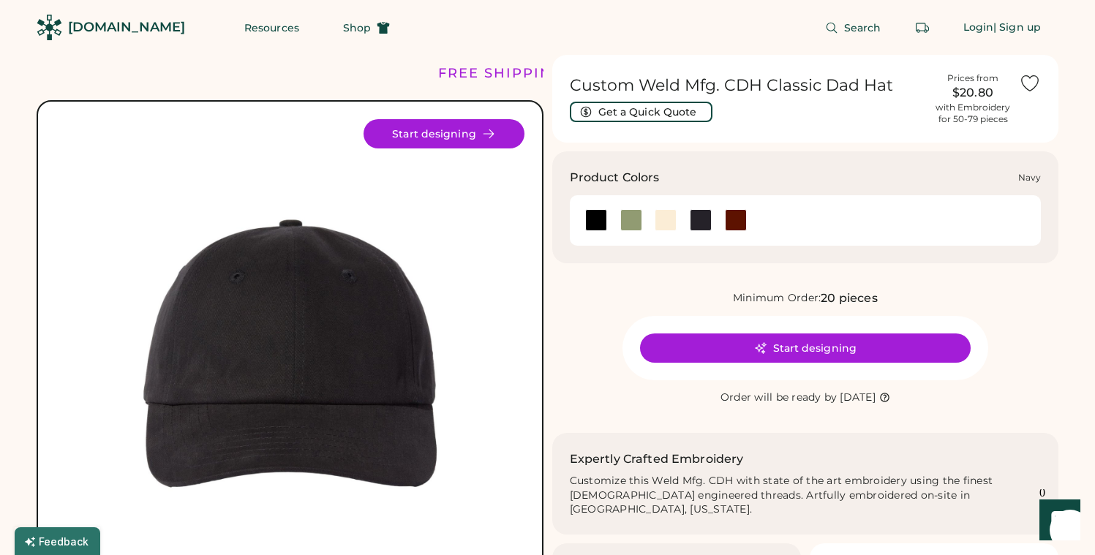
click at [700, 216] on div at bounding box center [701, 220] width 22 height 22
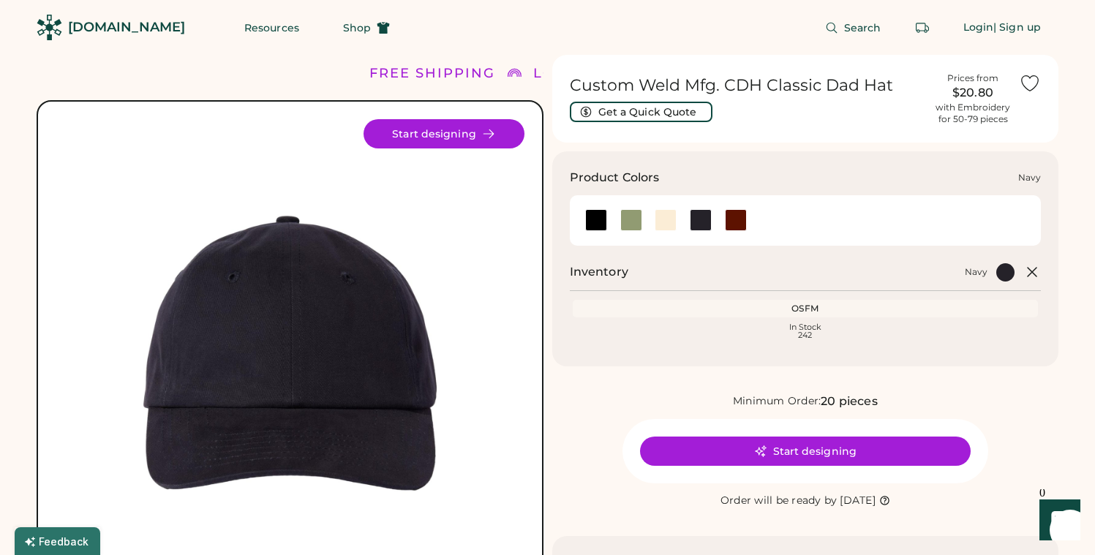
click at [702, 222] on div at bounding box center [701, 220] width 22 height 22
click at [736, 219] on div at bounding box center [736, 220] width 22 height 22
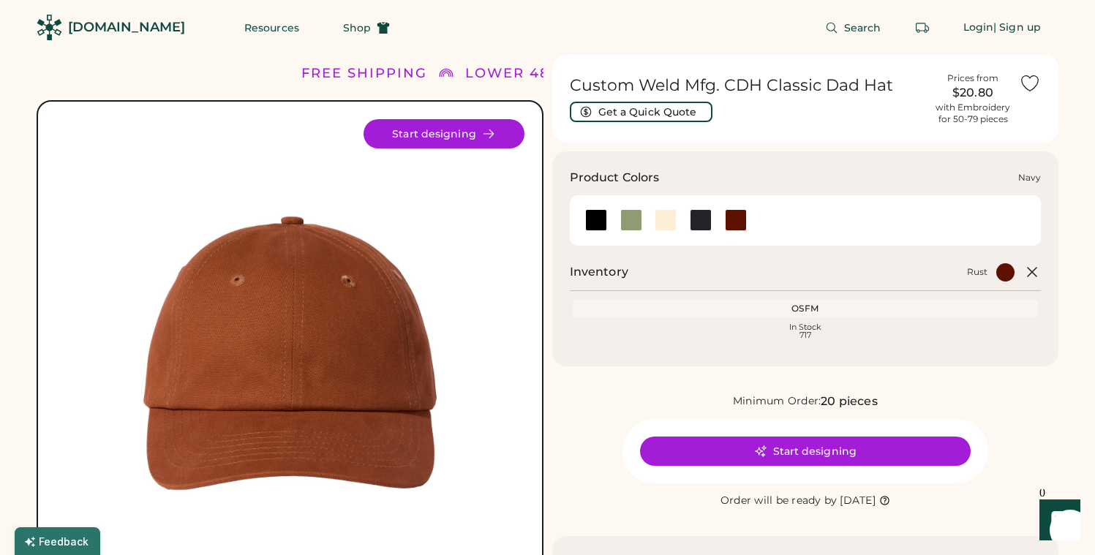
click at [701, 222] on div at bounding box center [701, 220] width 22 height 22
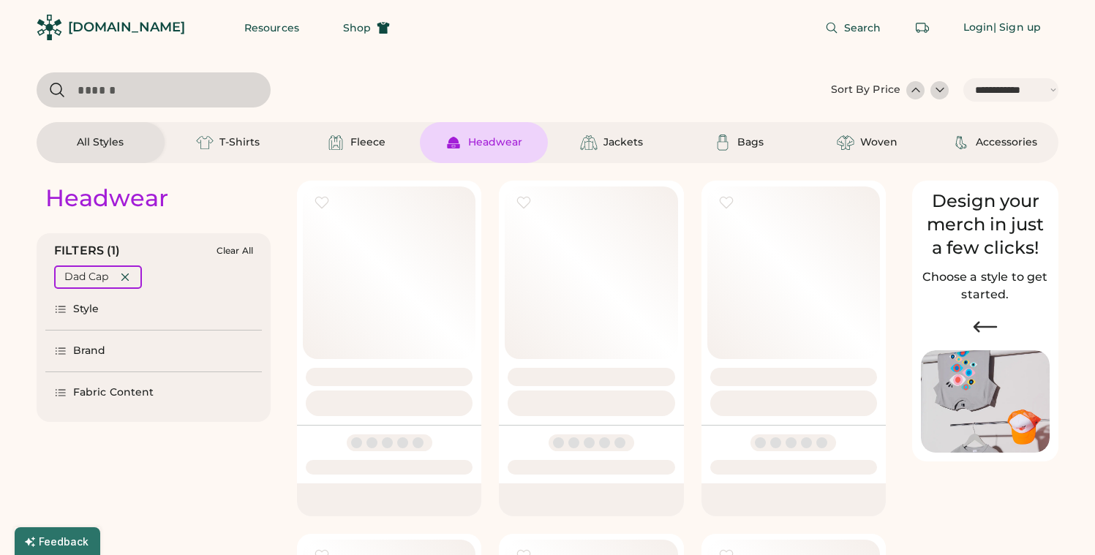
select select "*****"
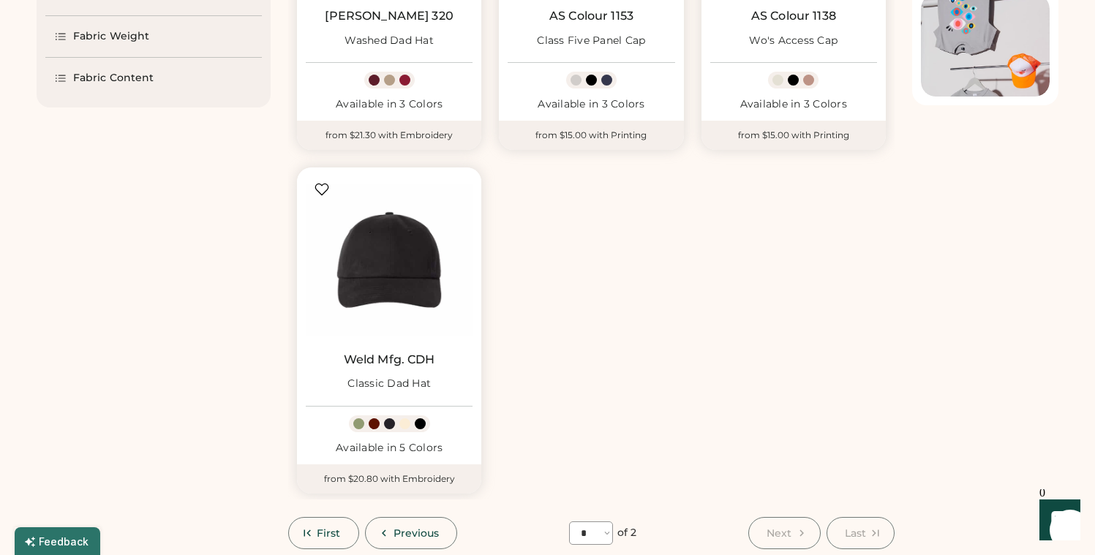
scroll to position [431, 0]
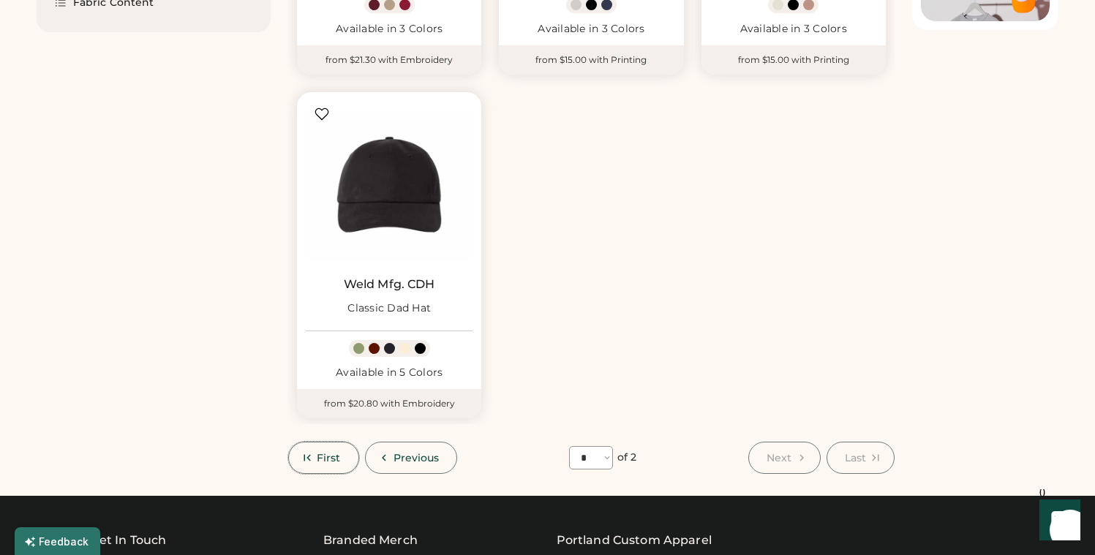
click at [344, 452] on button "First" at bounding box center [323, 458] width 71 height 32
select select "*"
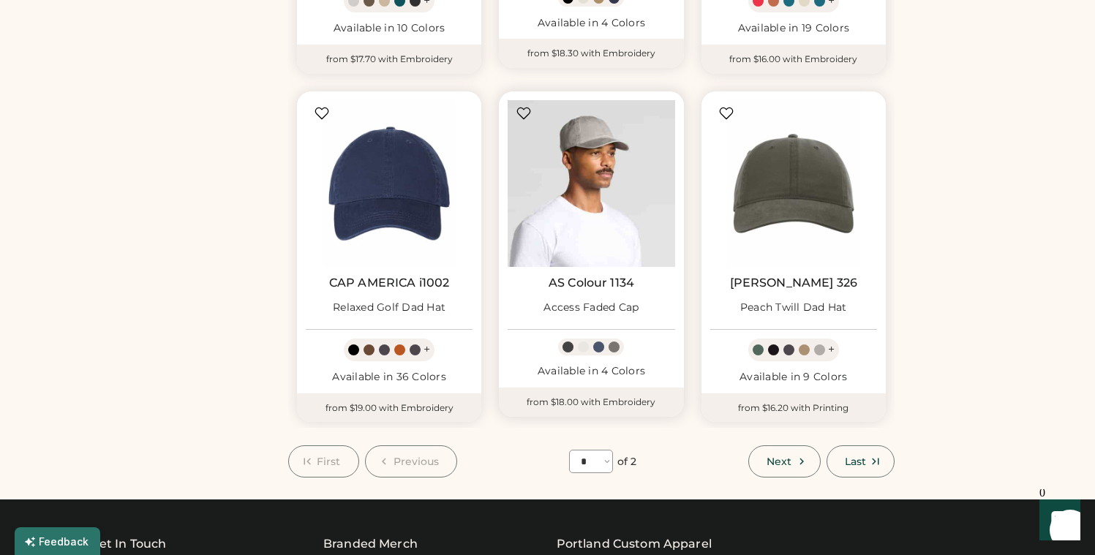
scroll to position [1138, 0]
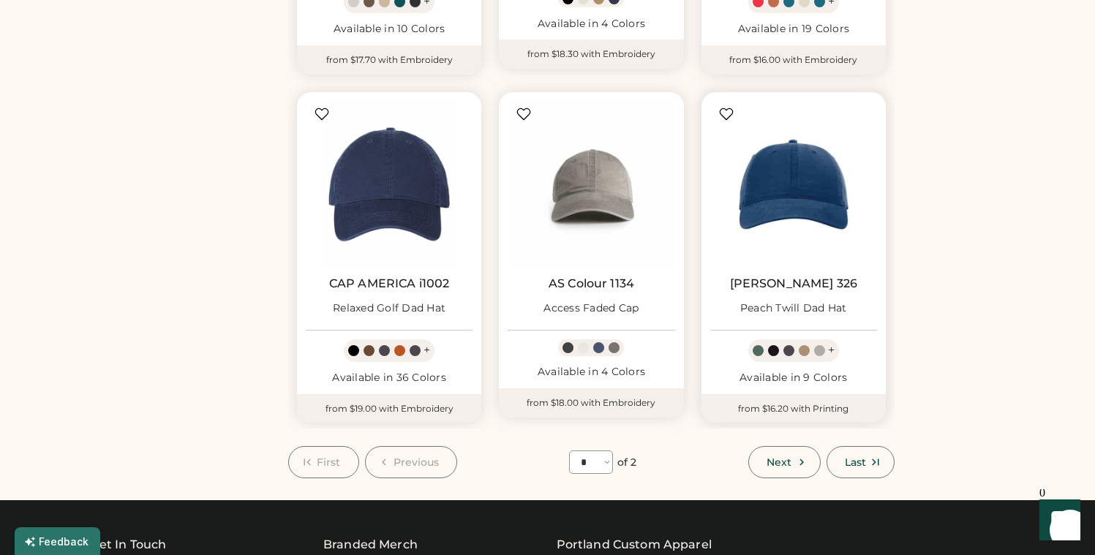
click at [762, 198] on img at bounding box center [793, 184] width 167 height 167
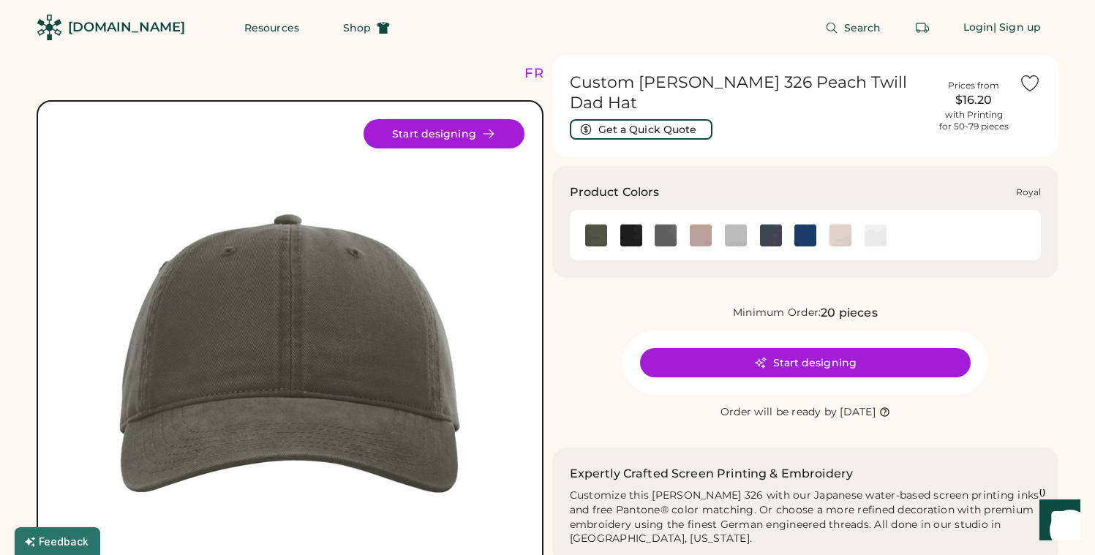
click at [800, 225] on img at bounding box center [805, 236] width 22 height 22
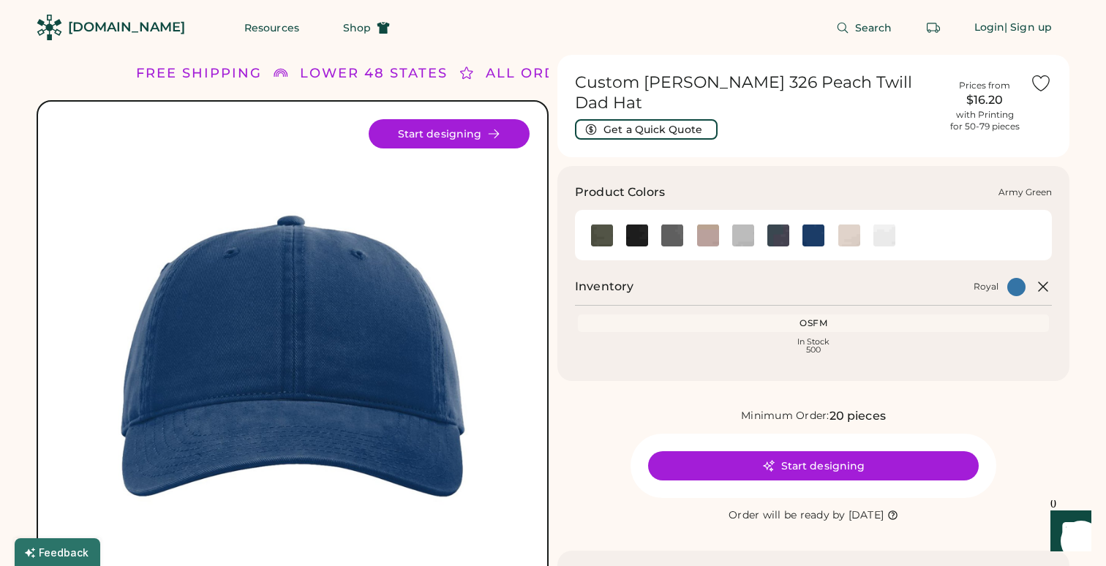
click at [598, 225] on img at bounding box center [602, 236] width 22 height 22
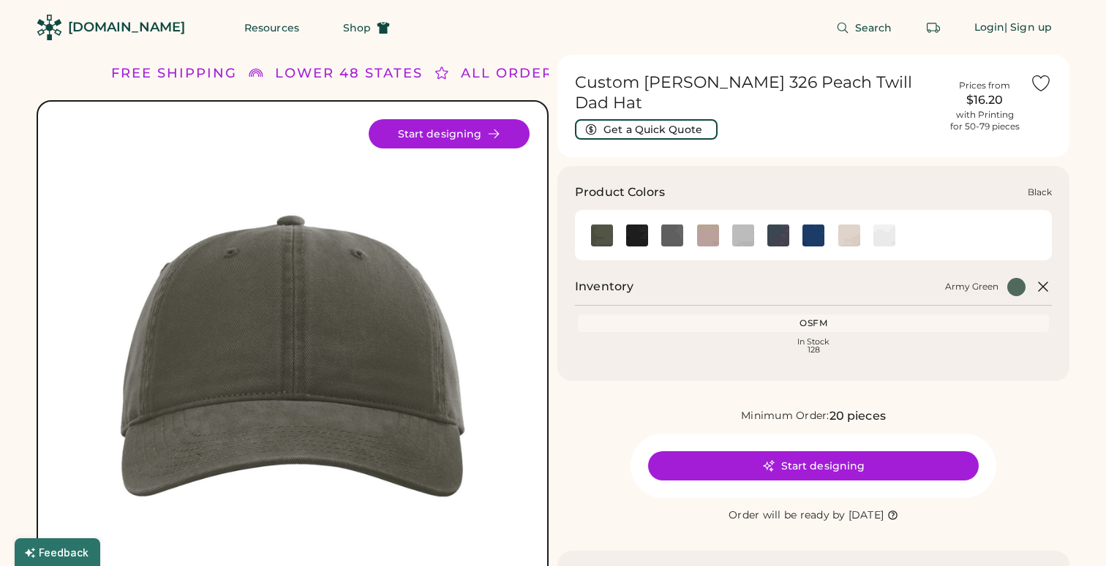
click at [646, 225] on img at bounding box center [637, 236] width 22 height 22
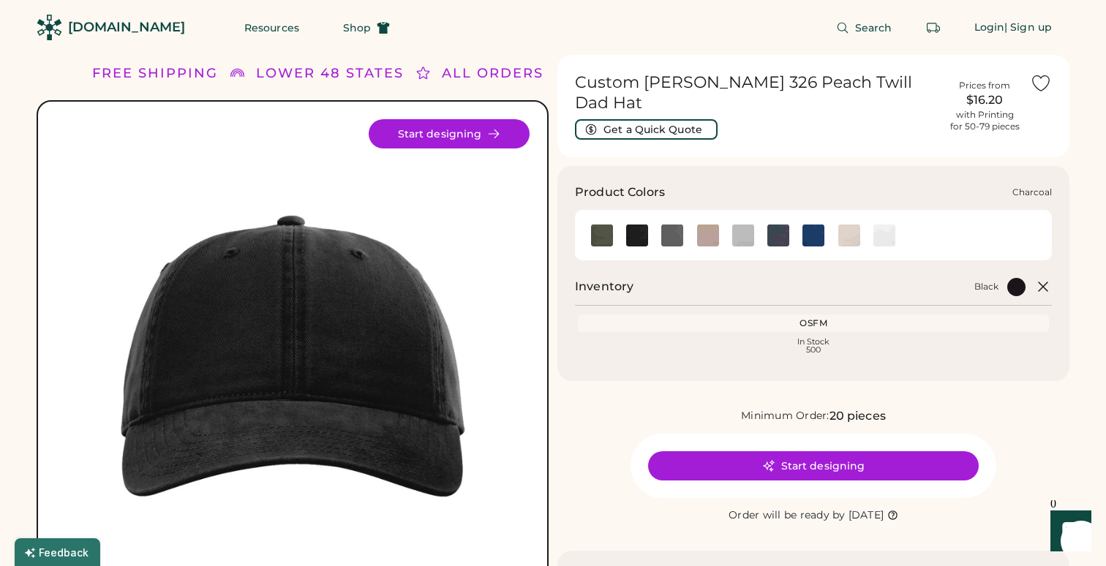
click at [674, 225] on img at bounding box center [672, 236] width 22 height 22
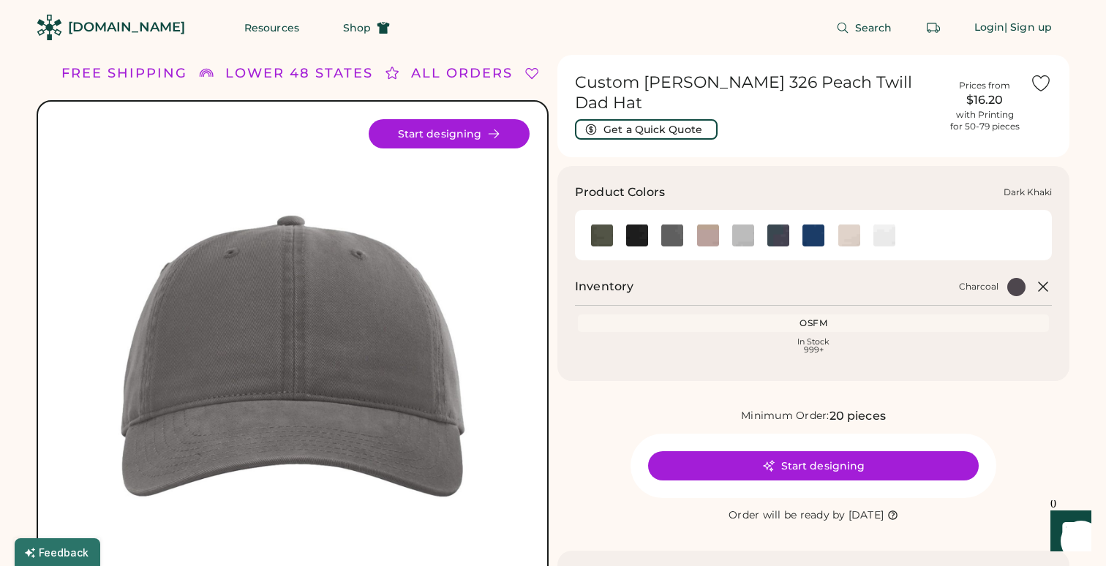
click at [708, 225] on img at bounding box center [708, 236] width 22 height 22
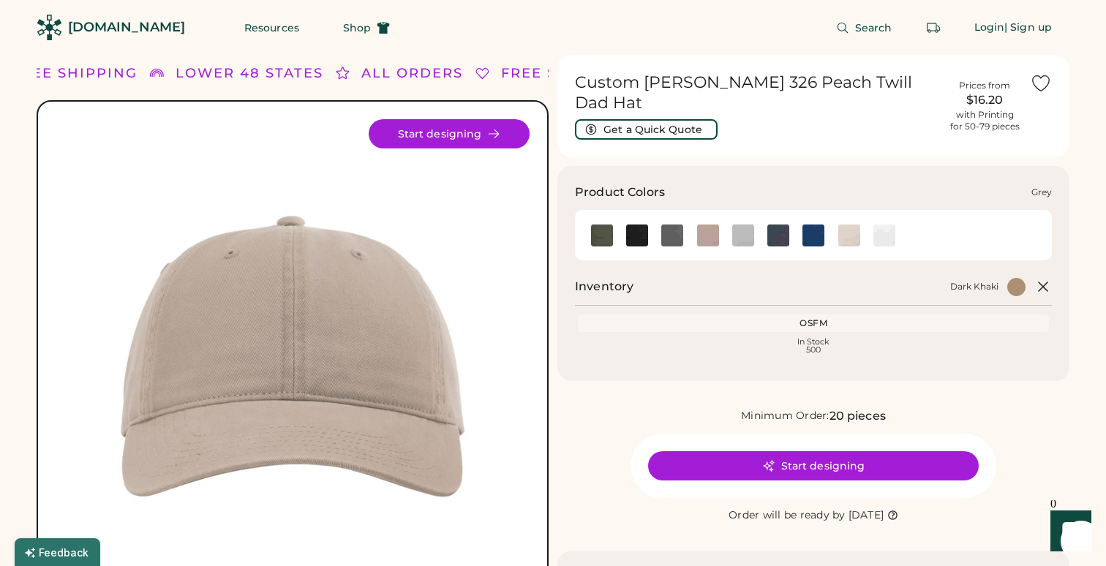
click at [754, 224] on div at bounding box center [742, 235] width 35 height 22
click at [773, 225] on img at bounding box center [778, 236] width 22 height 22
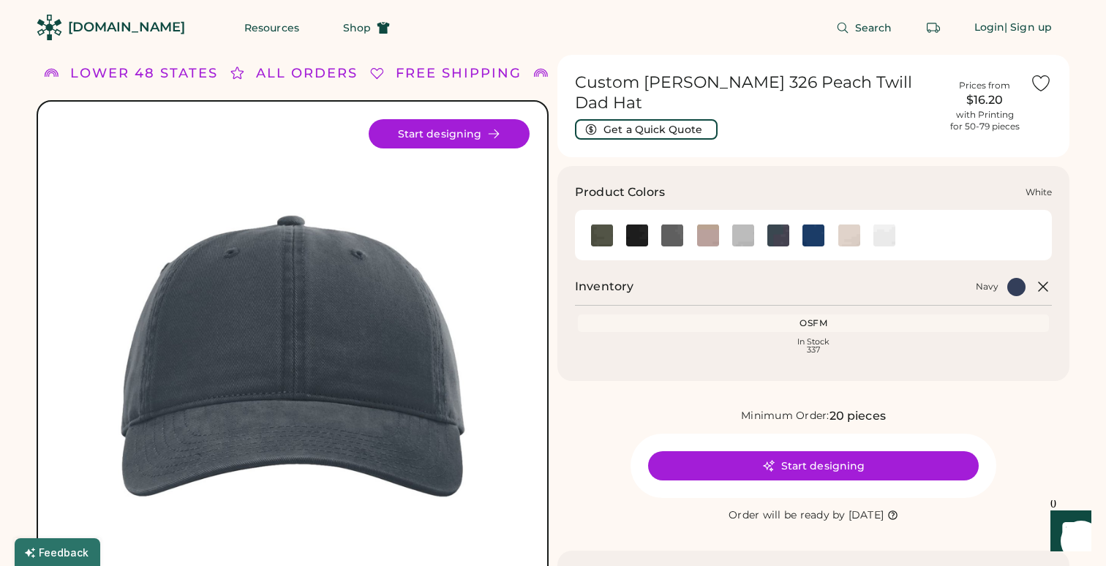
click at [875, 225] on img at bounding box center [884, 236] width 22 height 22
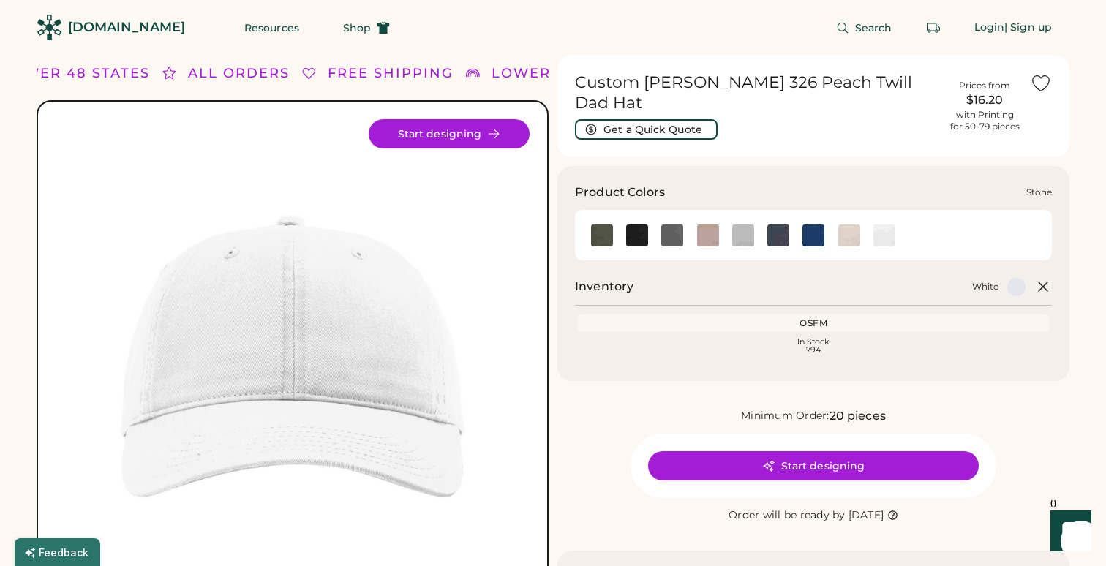
click at [847, 225] on img at bounding box center [849, 236] width 22 height 22
click at [818, 225] on img at bounding box center [813, 236] width 22 height 22
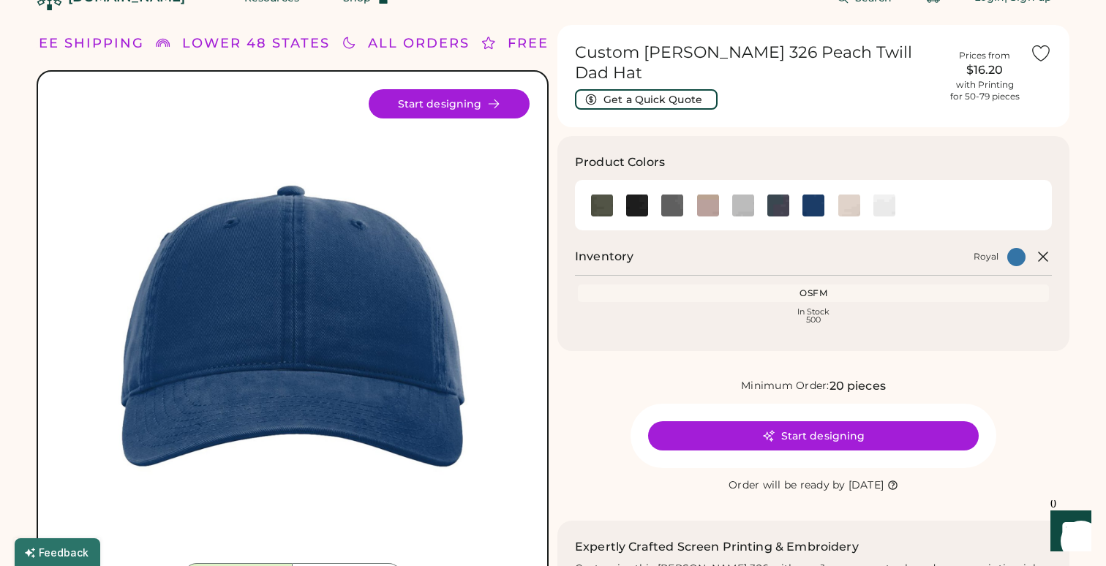
scroll to position [29, 0]
